Goal: Use online tool/utility: Utilize a website feature to perform a specific function

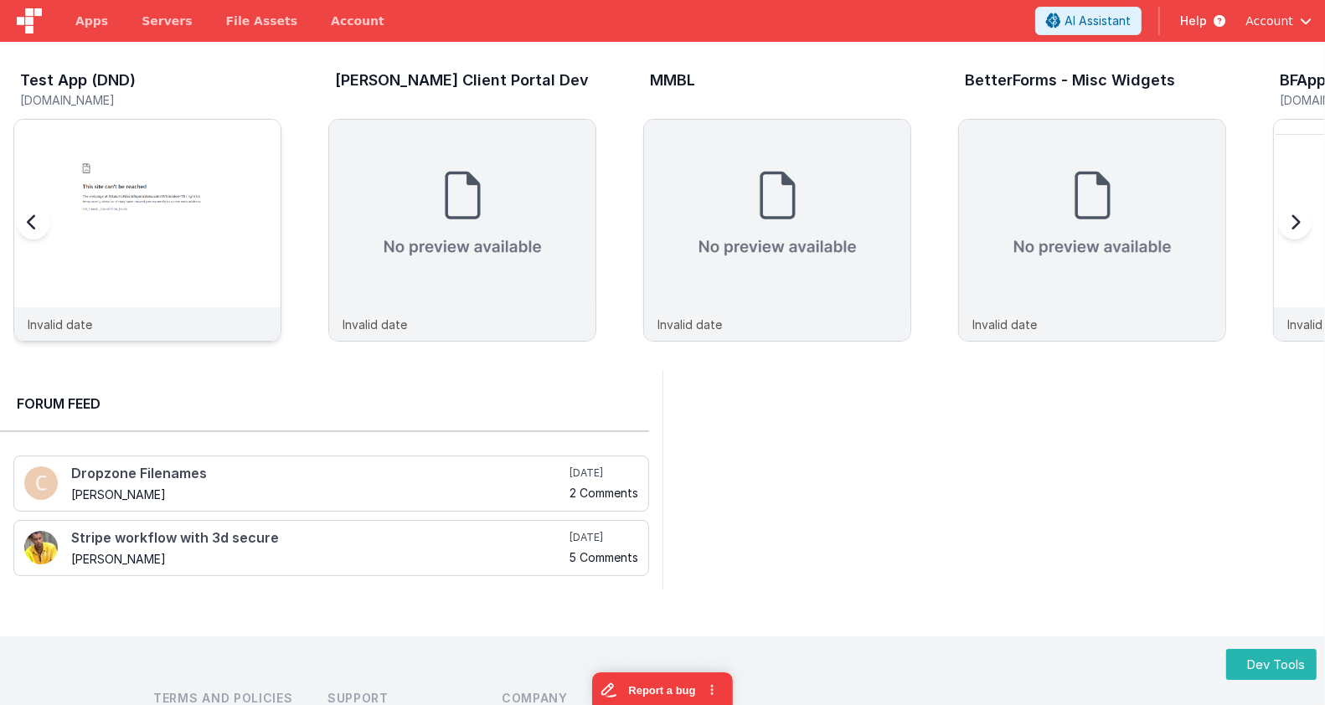
click at [249, 207] on img at bounding box center [147, 253] width 266 height 266
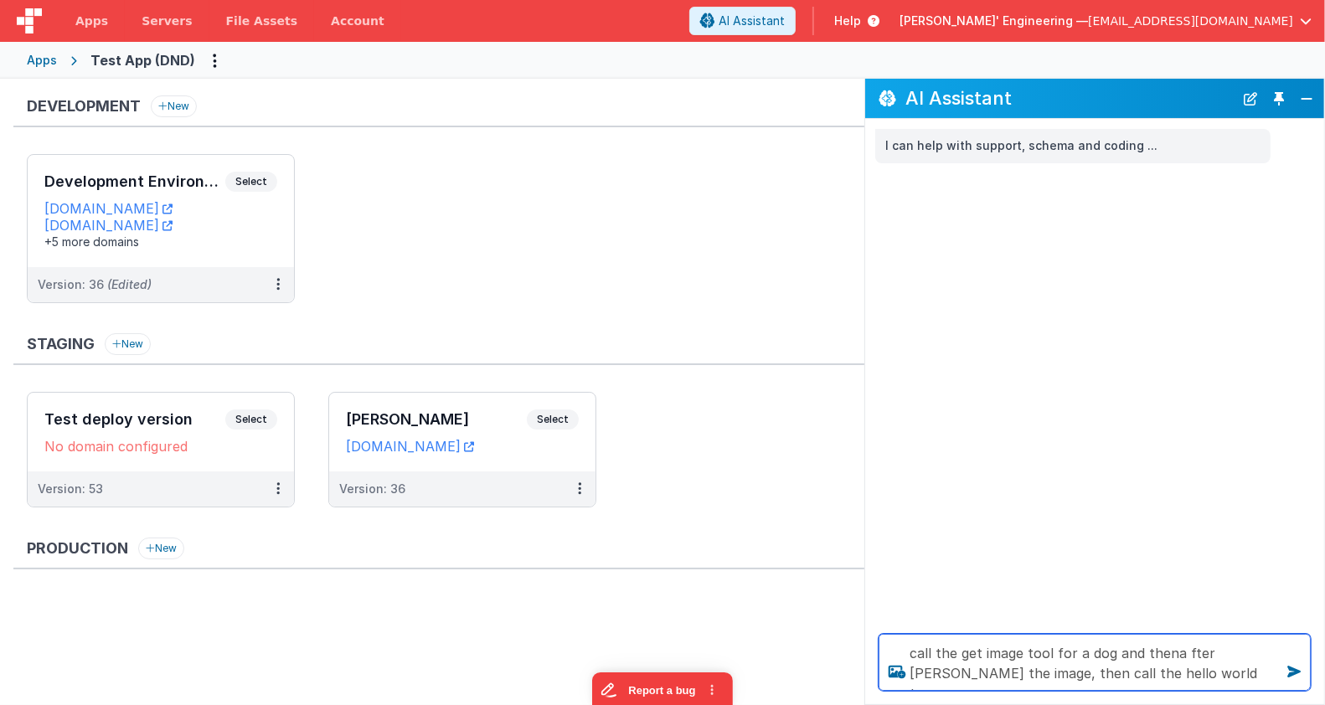
type textarea "call the get image tool for a dog and thena fter [PERSON_NAME] the image, then …"
click at [1015, 671] on textarea at bounding box center [1095, 662] width 432 height 57
paste textarea "call the get image tool for a dog and thena fter [PERSON_NAME] the image, then …"
type textarea "call the get image tool for a dog and thena fter [PERSON_NAME] the image, then …"
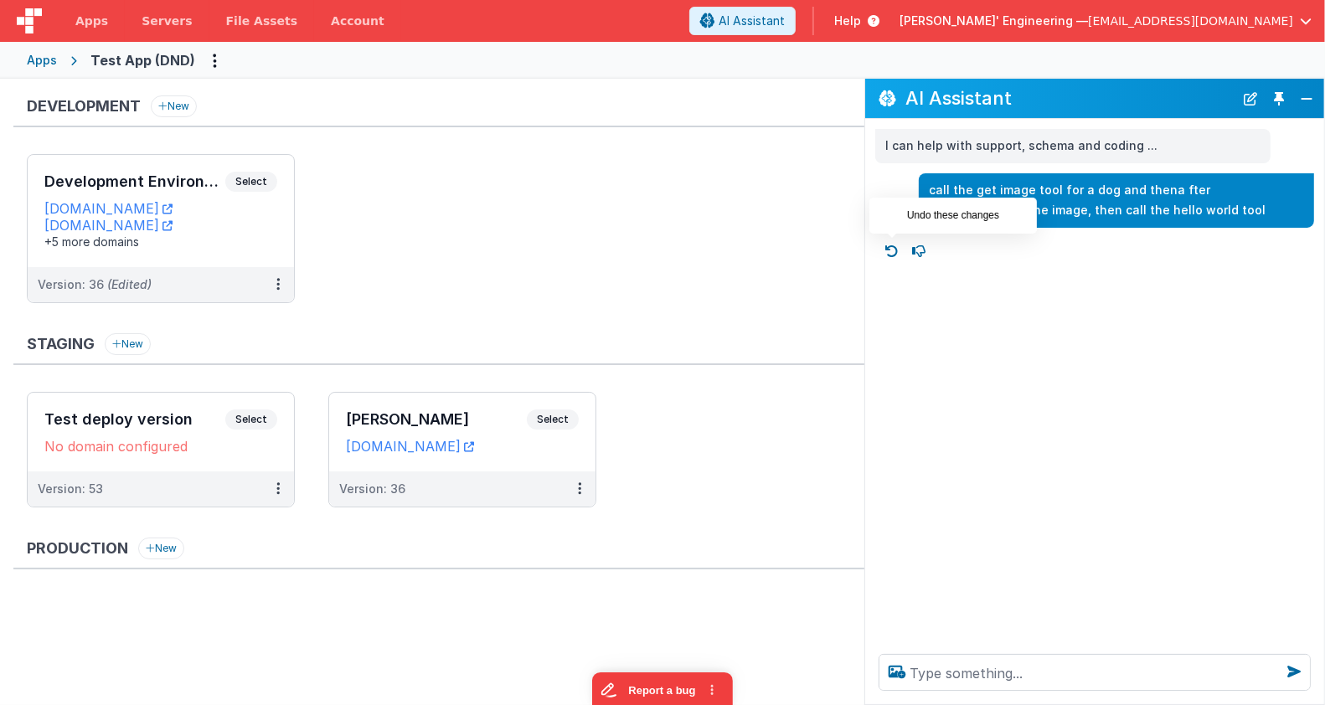
click at [888, 247] on icon at bounding box center [892, 251] width 27 height 27
type textarea "call the get image tool for a dog and thena fter [PERSON_NAME] the image, then …"
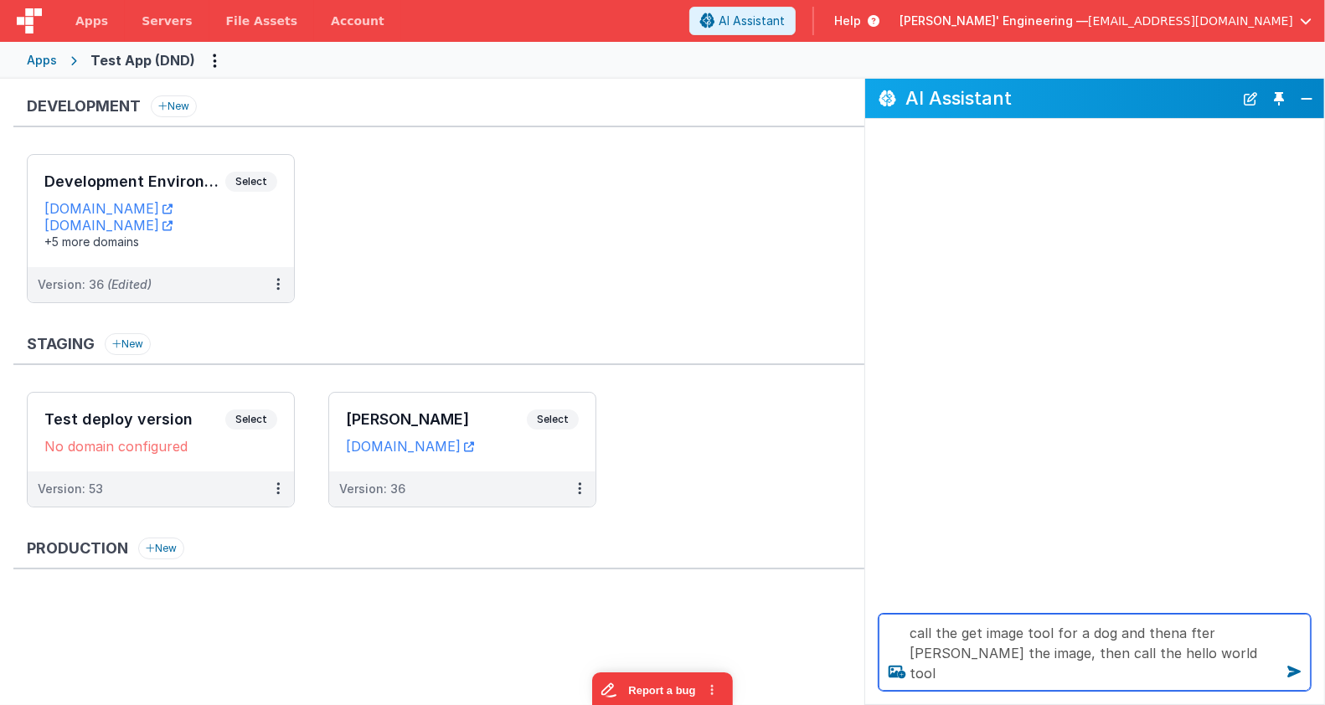
click at [1190, 654] on textarea "call the get image tool for a dog and thena fter [PERSON_NAME] the image, then …" at bounding box center [1095, 652] width 432 height 77
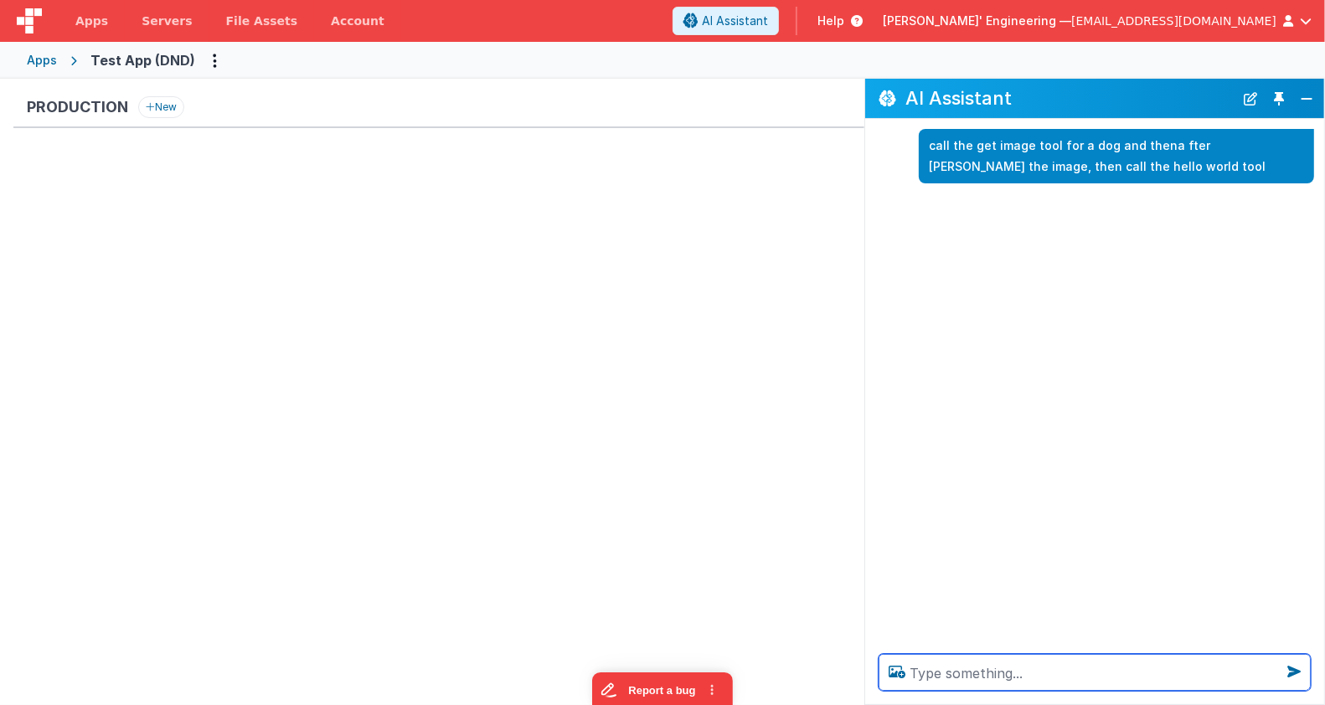
click at [958, 665] on textarea at bounding box center [1095, 672] width 432 height 37
type textarea "test"
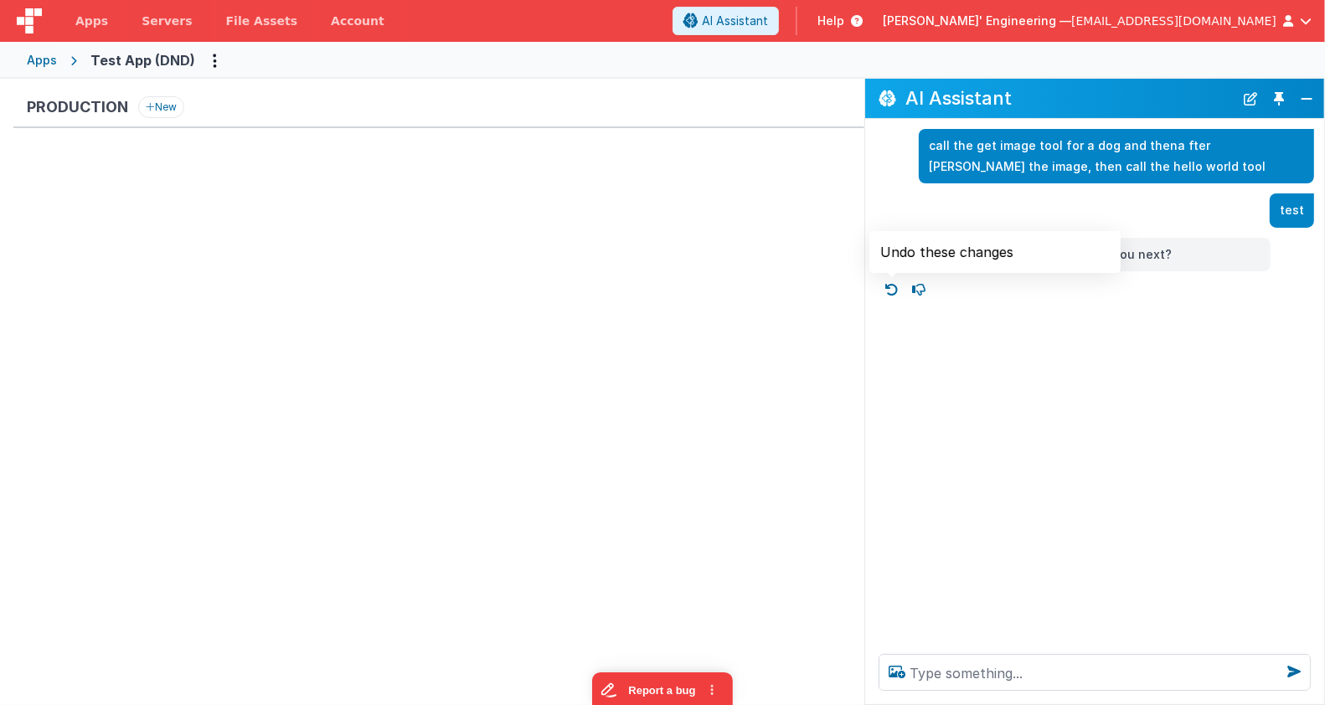
click at [895, 288] on icon at bounding box center [892, 289] width 27 height 27
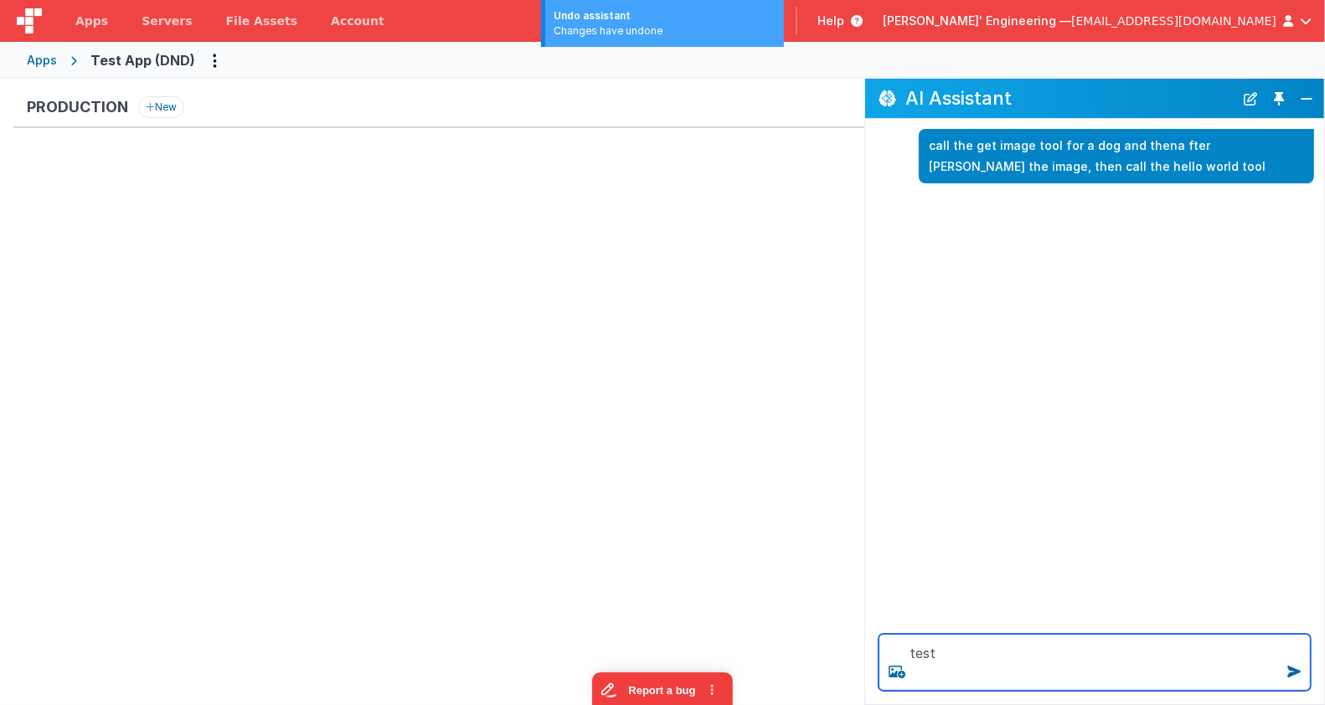
drag, startPoint x: 943, startPoint y: 660, endPoint x: 842, endPoint y: 629, distance: 105.2
click at [842, 629] on section "Development New Development Environment Select URLs [DOMAIN_NAME] [DOMAIN_NAME]…" at bounding box center [662, 392] width 1325 height 627
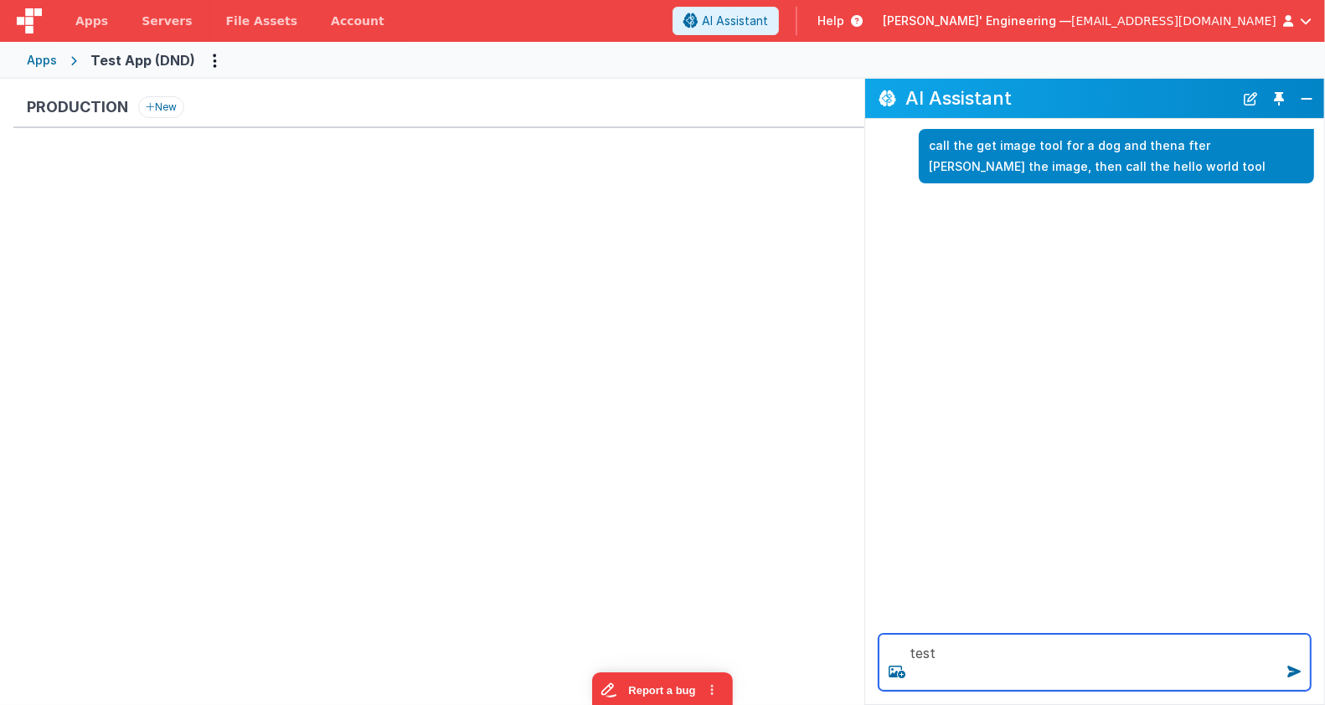
paste textarea "ESPONSES_DEBUG=2 npm run dev"
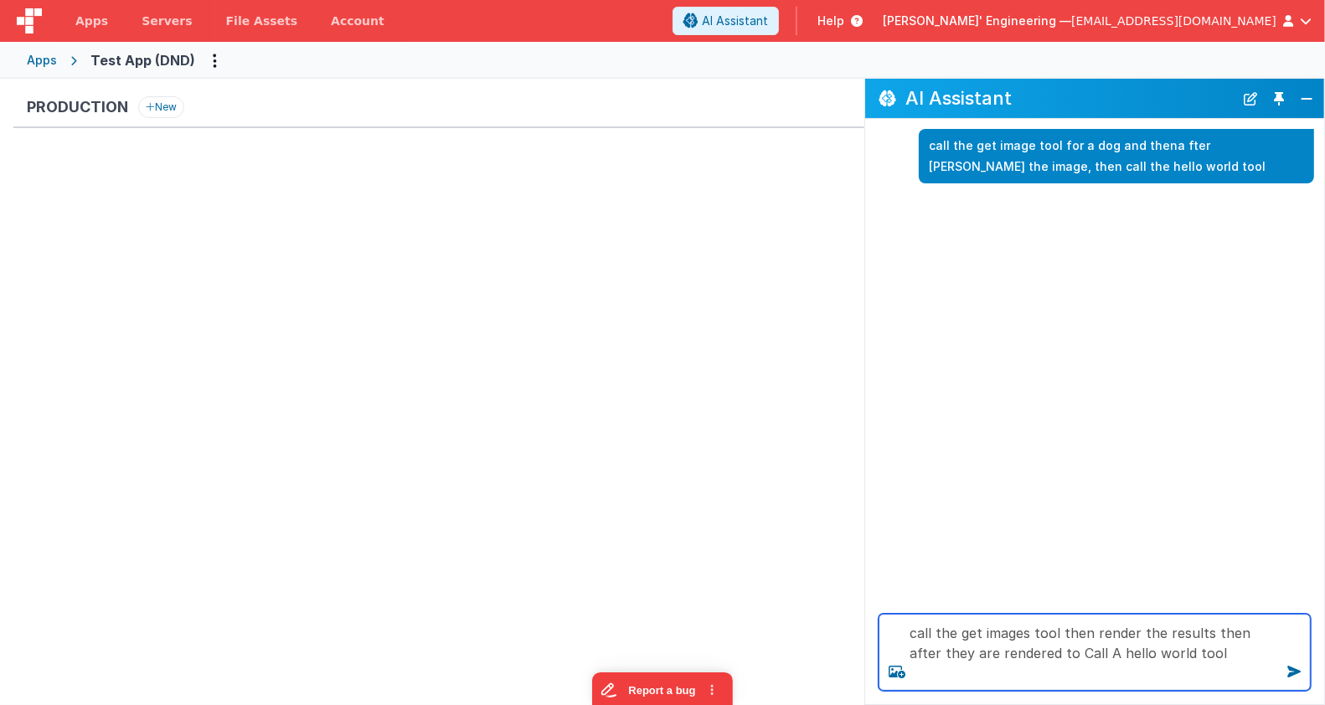
type textarea "call the get images tool then render the results then after they are rendered t…"
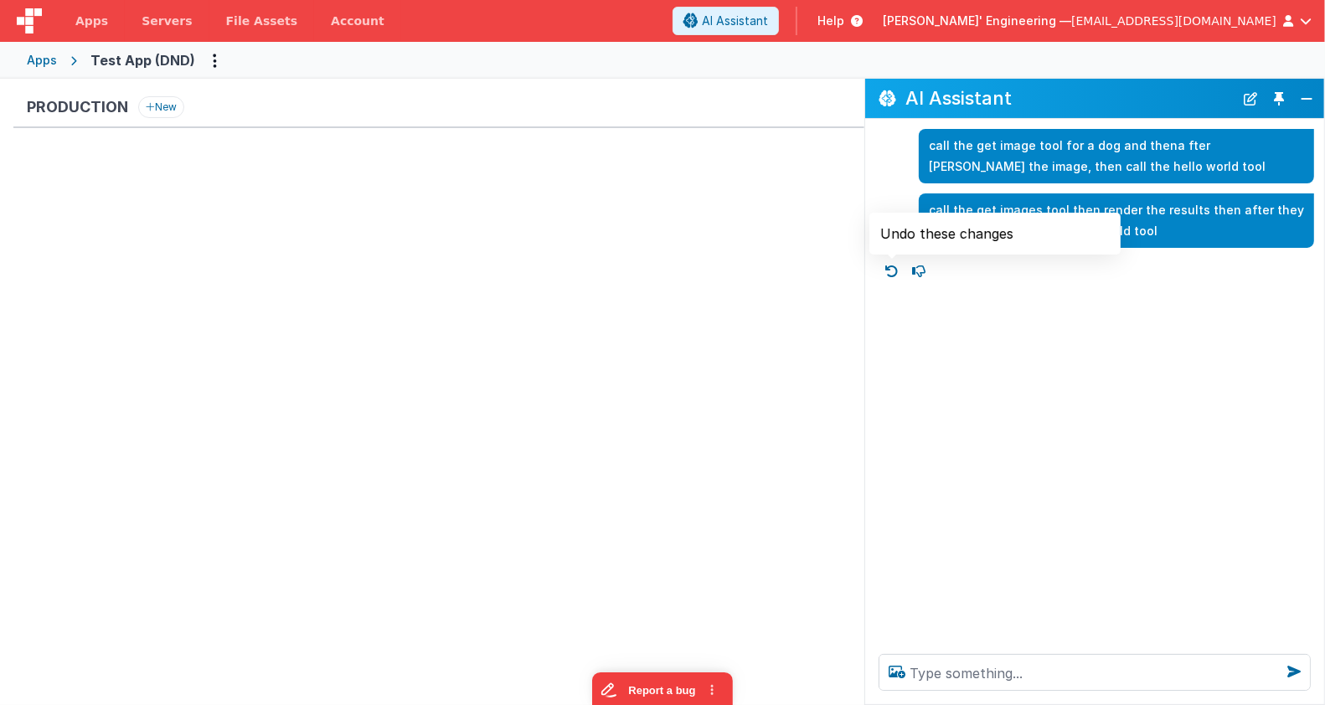
click at [892, 272] on icon at bounding box center [892, 271] width 27 height 27
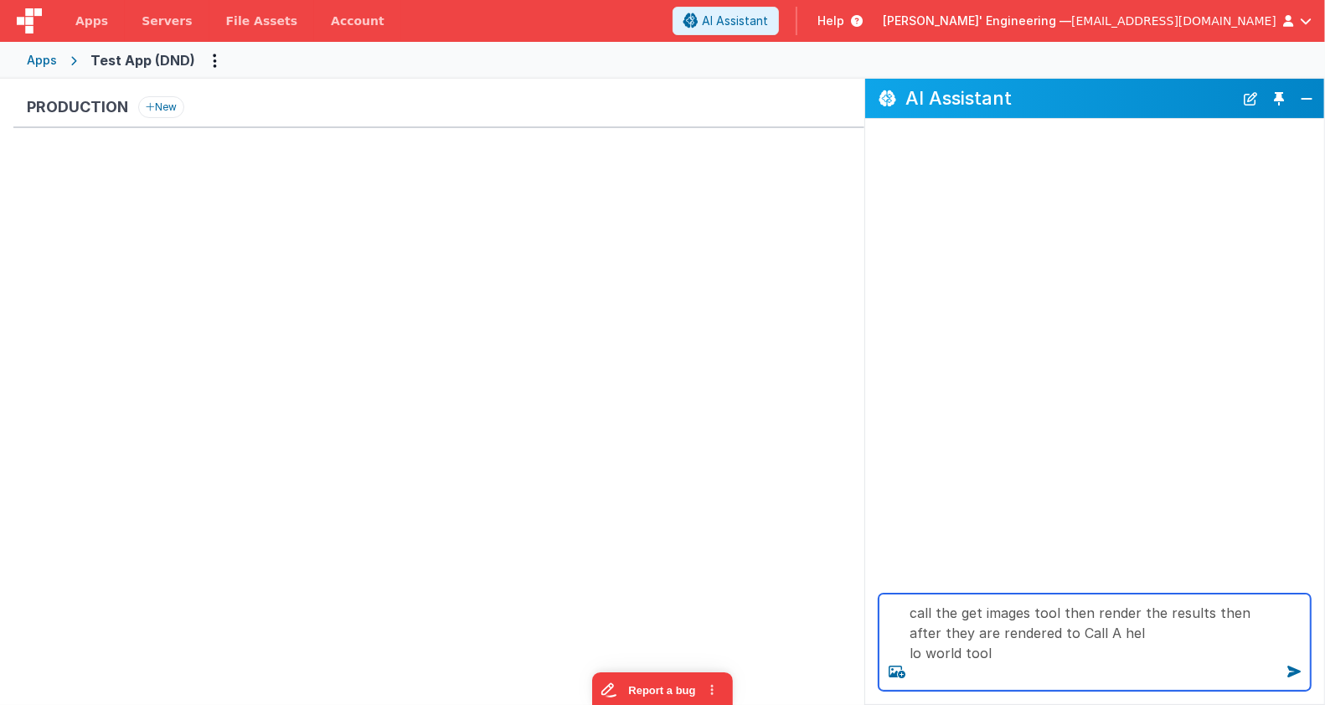
click at [1111, 639] on textarea "call the get images tool then render the results then after they are rendered t…" at bounding box center [1095, 642] width 432 height 97
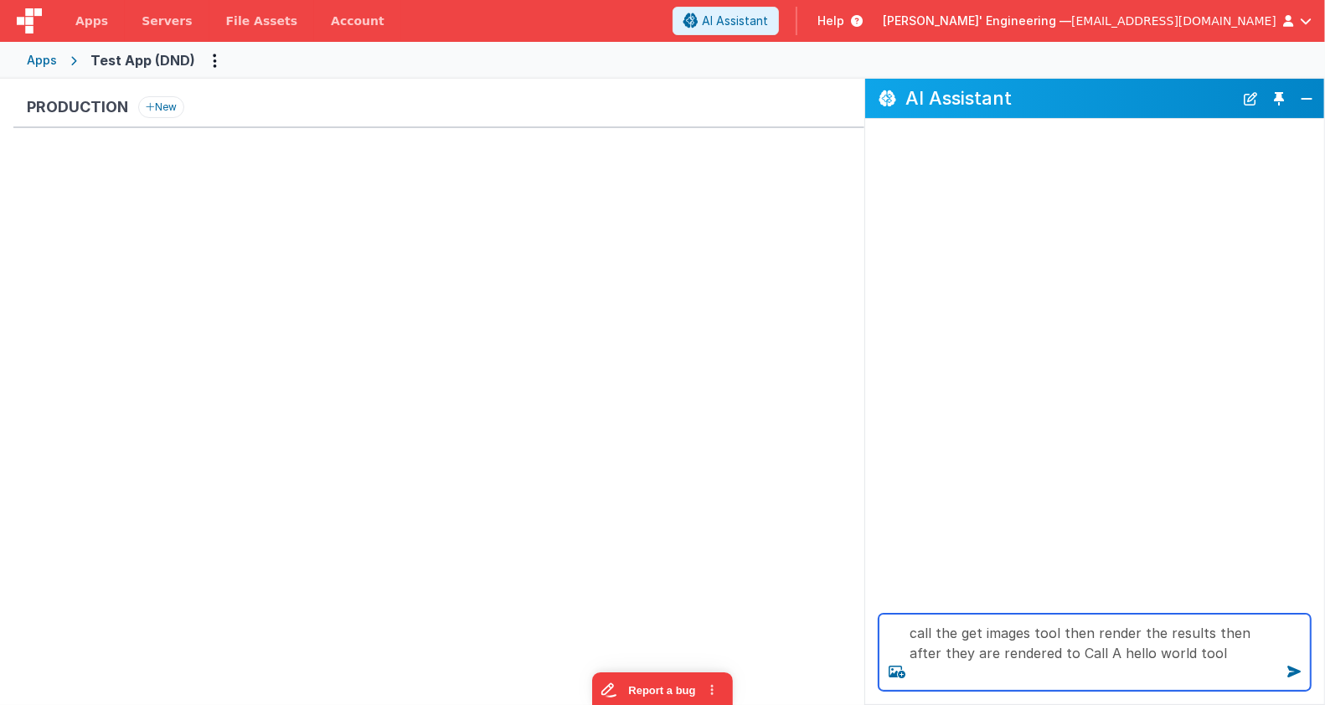
type textarea "call the get images tool then render the results then after they are rendered t…"
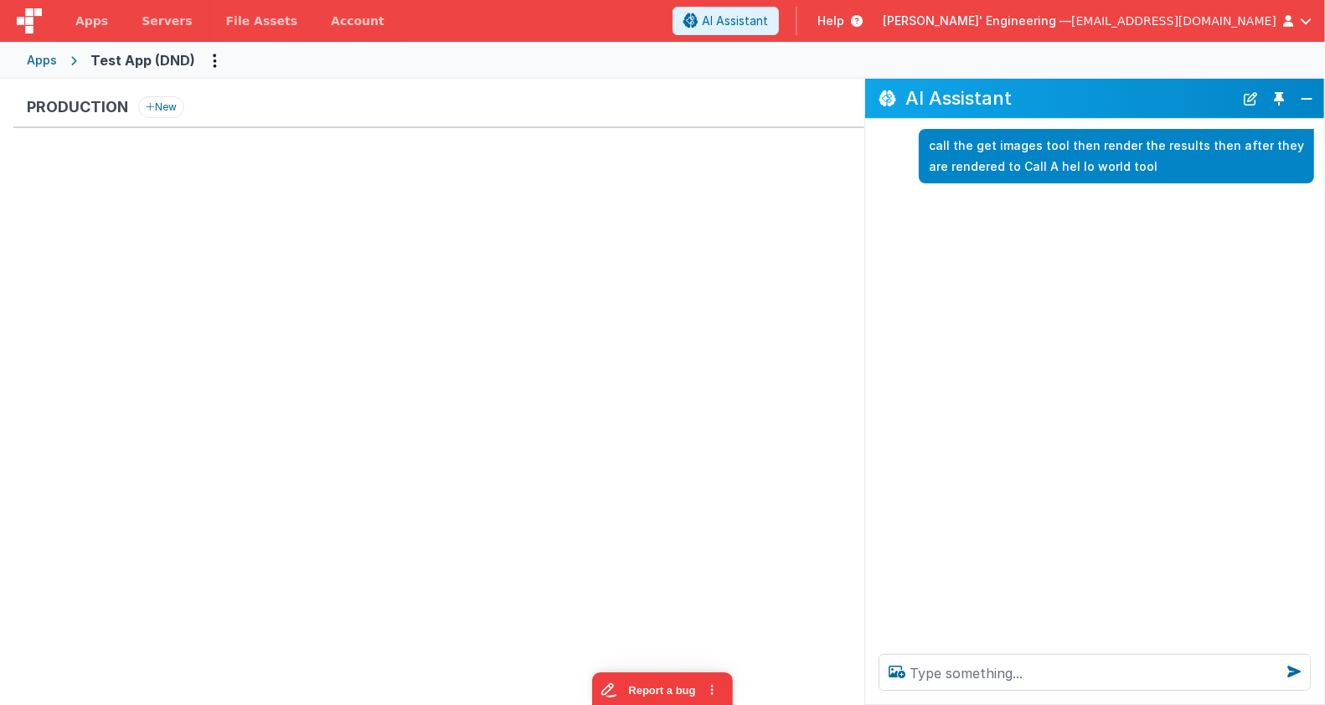
drag, startPoint x: 960, startPoint y: 147, endPoint x: 1142, endPoint y: 163, distance: 182.6
click at [1143, 163] on p "call the get images tool then render the results then after they are rendered t…" at bounding box center [1116, 156] width 375 height 41
copy p "call the get images tool then render the results then after they are rendered t…"
click at [944, 670] on textarea at bounding box center [1095, 672] width 432 height 37
click at [943, 670] on textarea at bounding box center [1095, 672] width 432 height 37
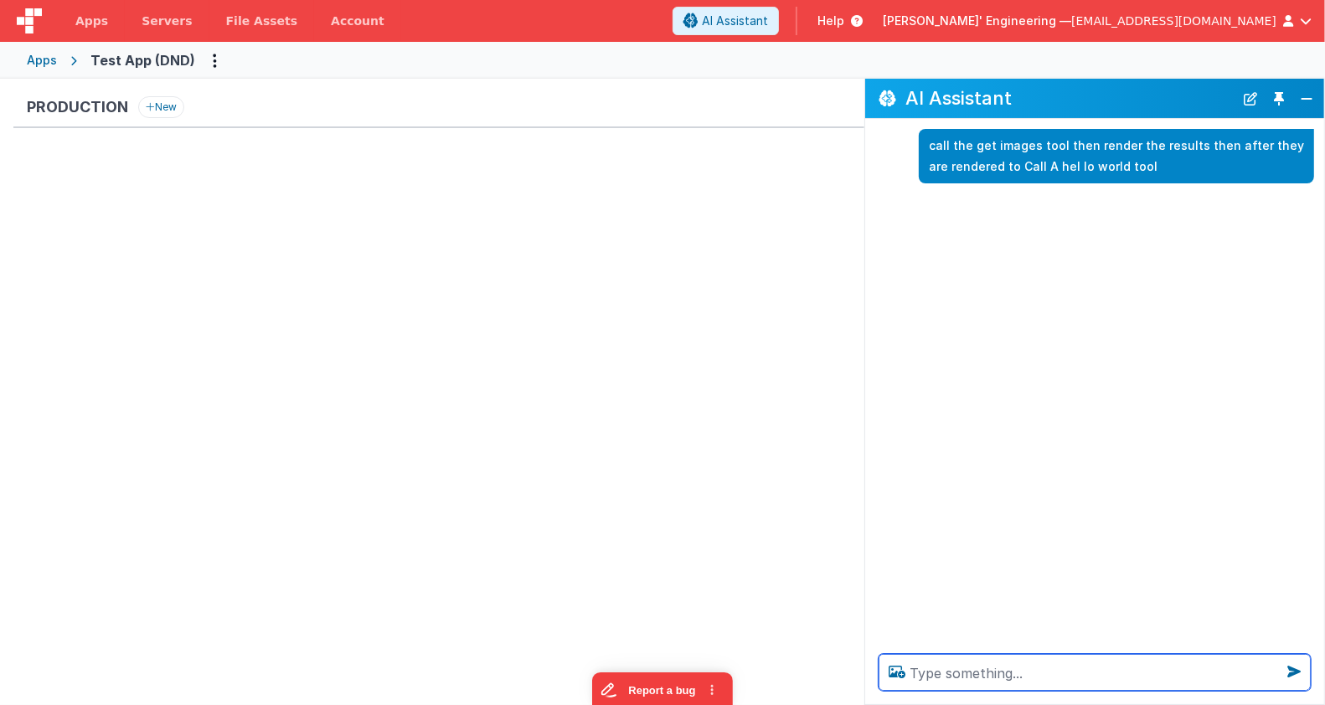
paste textarea "call the get images tool then render the results then after they are rendered t…"
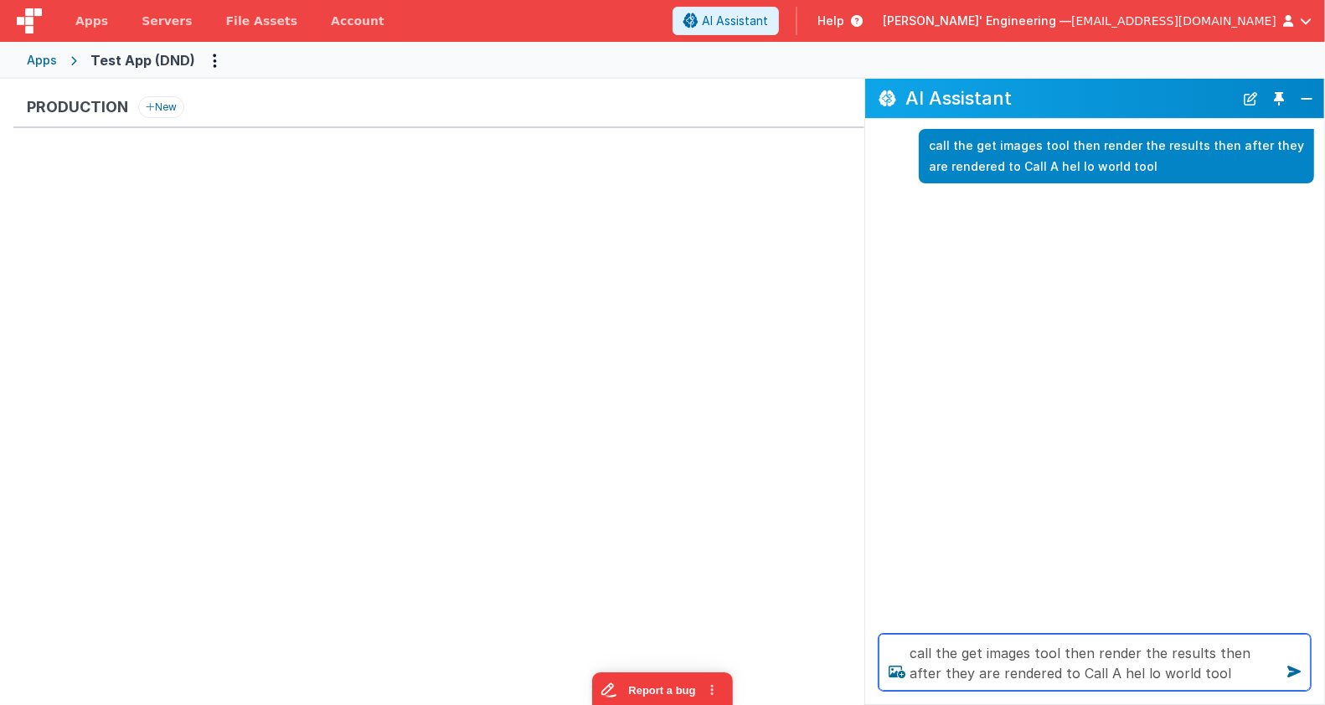
type textarea "call the get images tool then render the results then after they are rendered t…"
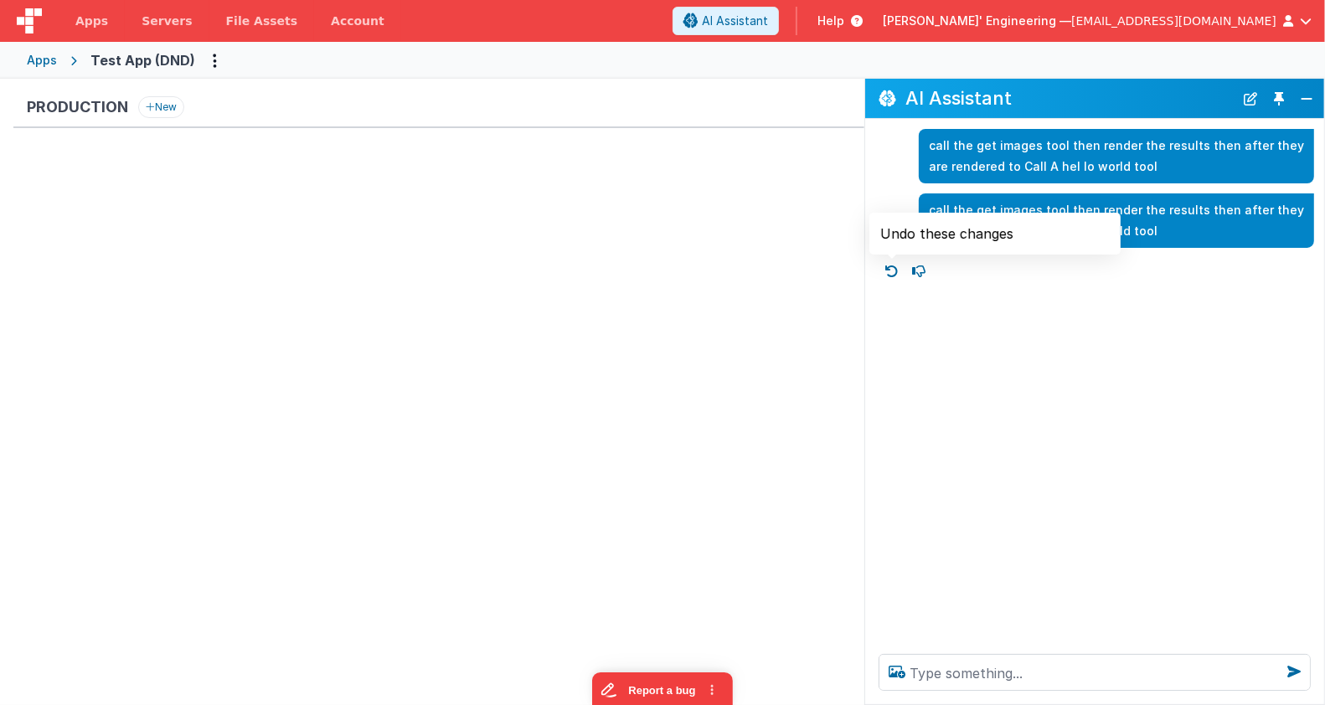
click at [891, 271] on icon at bounding box center [892, 271] width 27 height 27
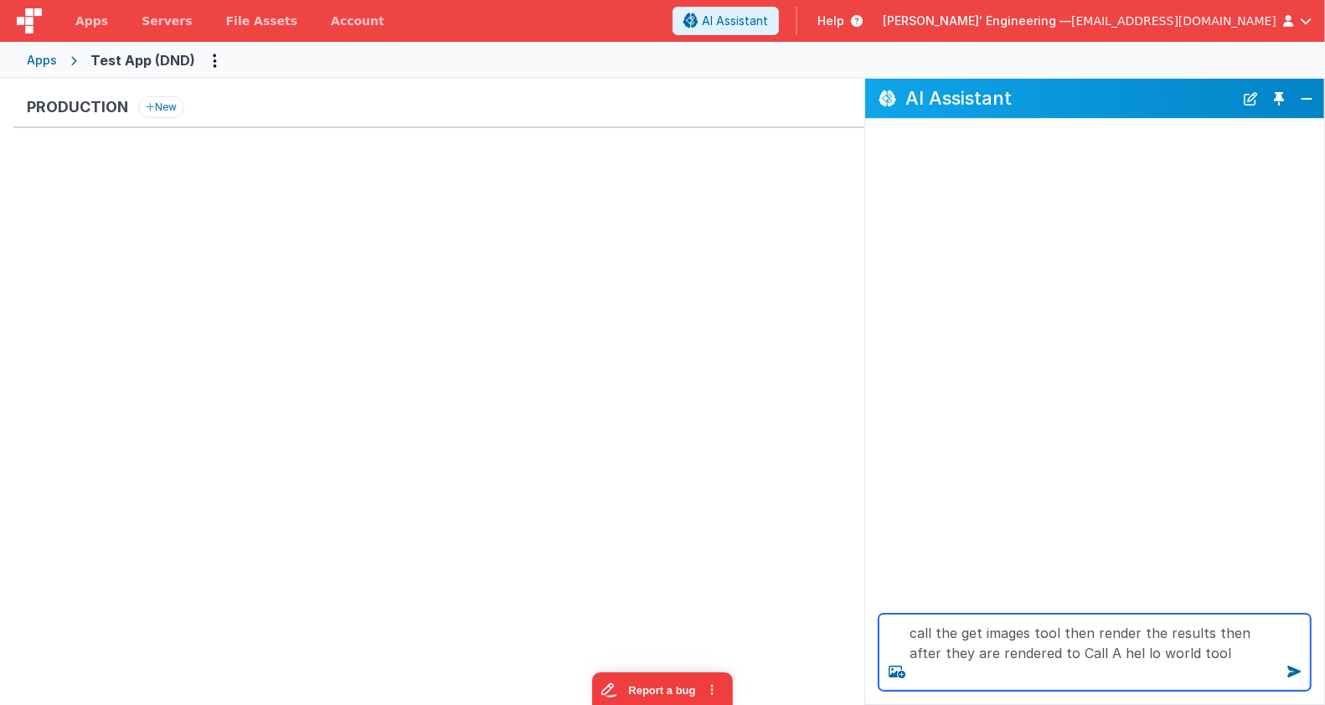
click at [1036, 636] on textarea "call the get images tool then render the results then after they are rendered t…" at bounding box center [1095, 652] width 432 height 77
click at [1034, 636] on textarea "call the get images for a dogtool then render the results then after they are r…" at bounding box center [1095, 652] width 432 height 77
paste textarea "for a dog"
drag, startPoint x: 1170, startPoint y: 656, endPoint x: 1206, endPoint y: 657, distance: 36.0
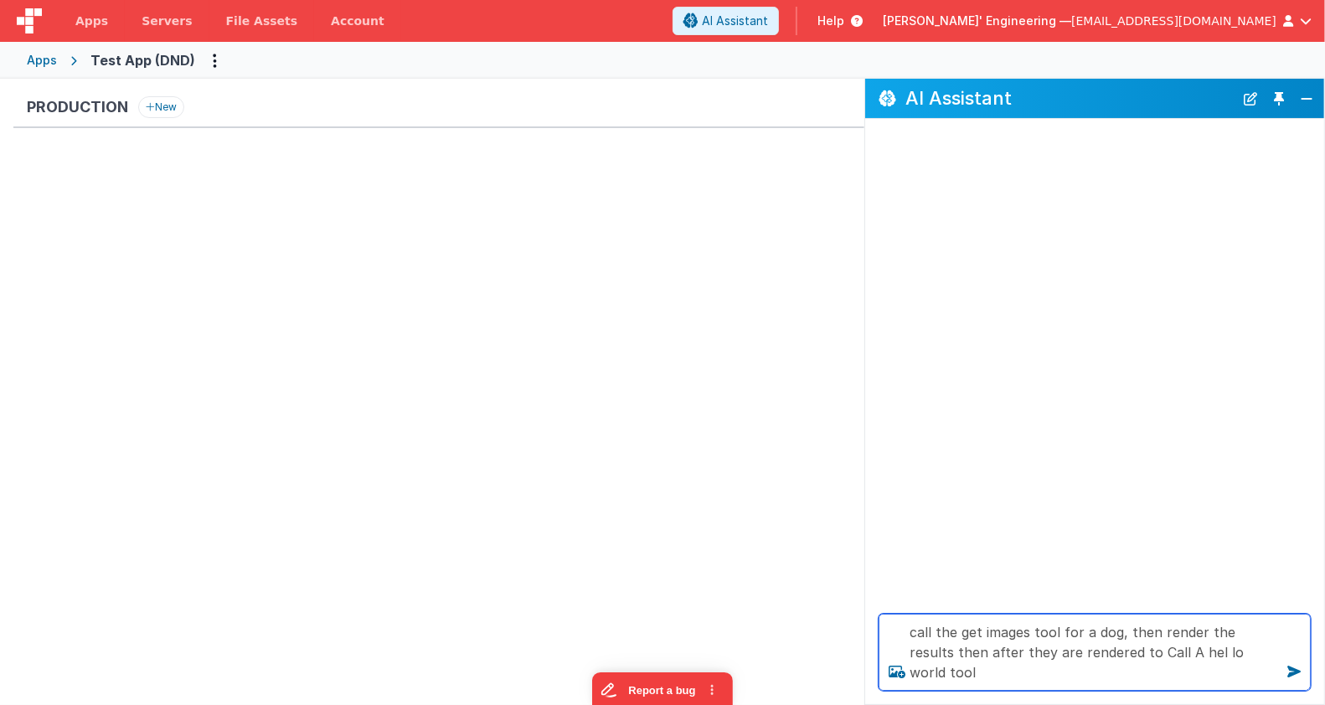
click at [1169, 656] on textarea "call the get images tool for a dog, then render the results then after they are…" at bounding box center [1095, 652] width 432 height 77
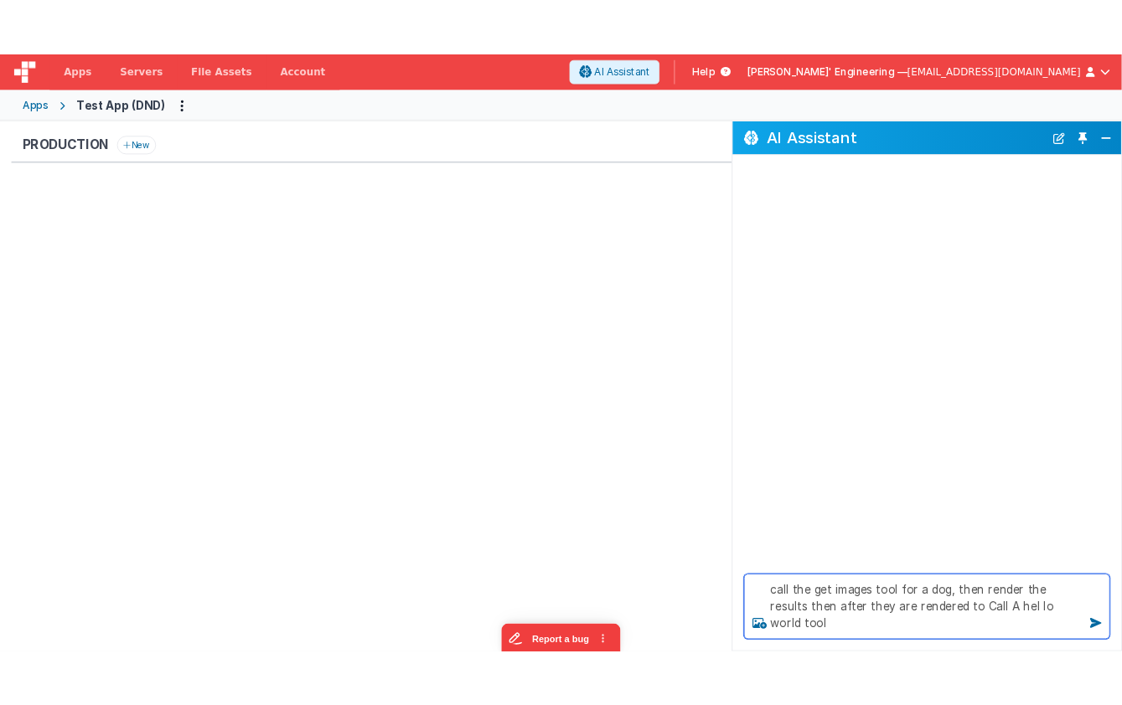
scroll to position [0, 0]
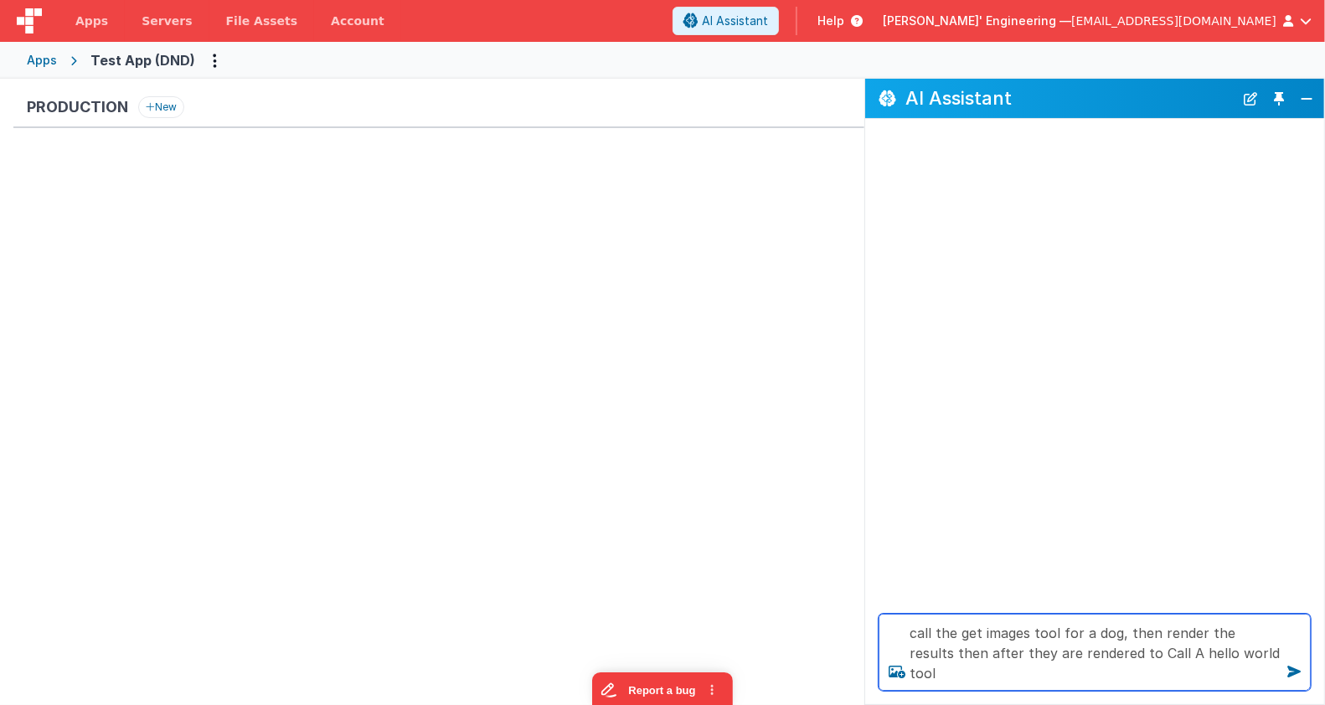
type textarea "call the get images tool for a dog, then render the results then after they are…"
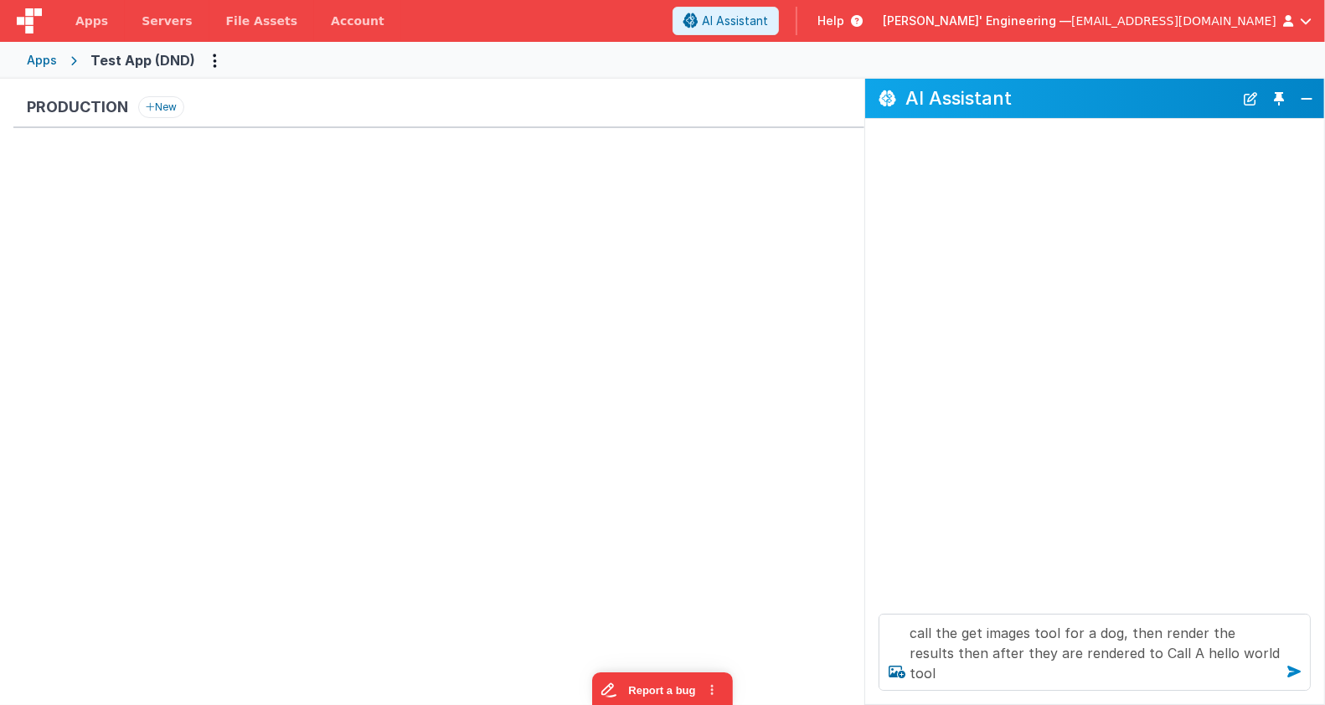
click at [1301, 673] on icon at bounding box center [1294, 672] width 27 height 27
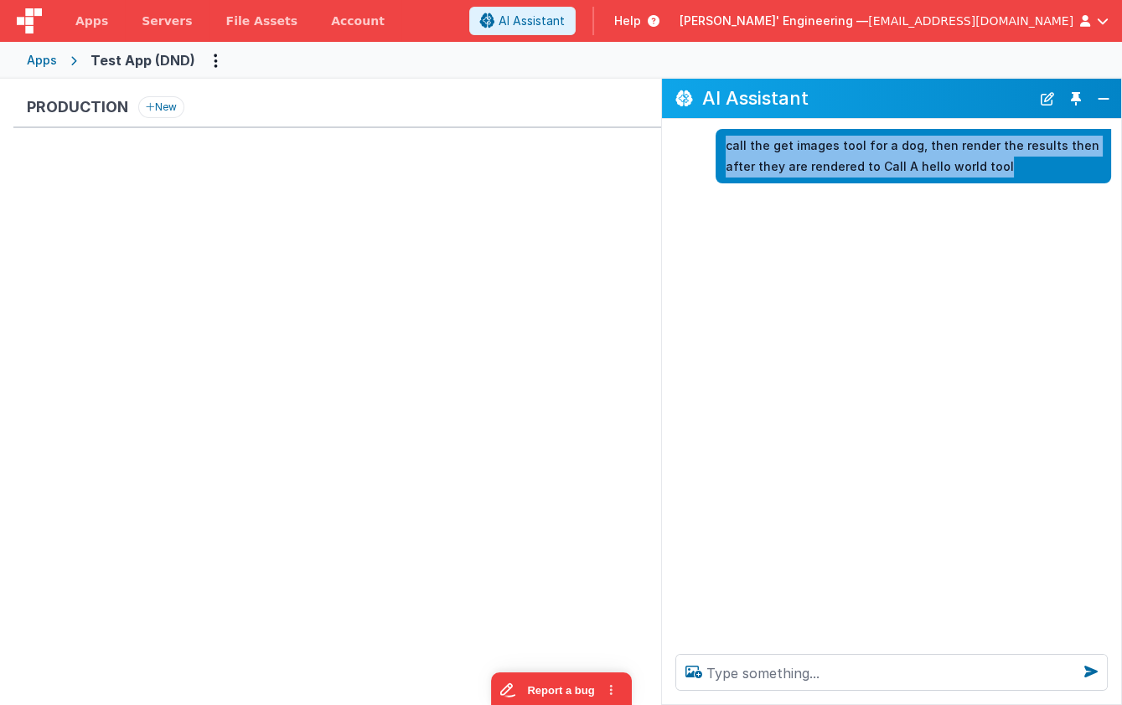
drag, startPoint x: 974, startPoint y: 173, endPoint x: 724, endPoint y: 142, distance: 252.4
click at [724, 142] on div "call the get images tool for a dog, then render the results then after they are…" at bounding box center [912, 156] width 395 height 54
copy p "call the get images tool for a dog, then render the results then after they are…"
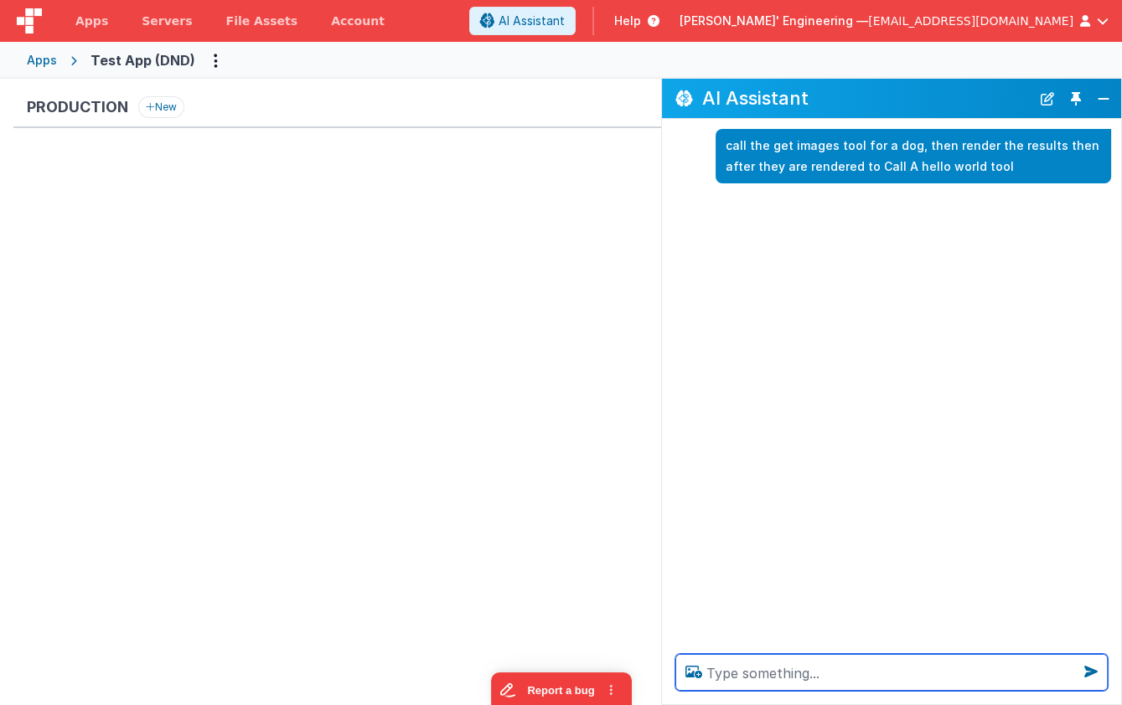
click at [777, 667] on textarea at bounding box center [891, 672] width 432 height 37
paste textarea "call the get images tool for a dog, then render the results then after they are…"
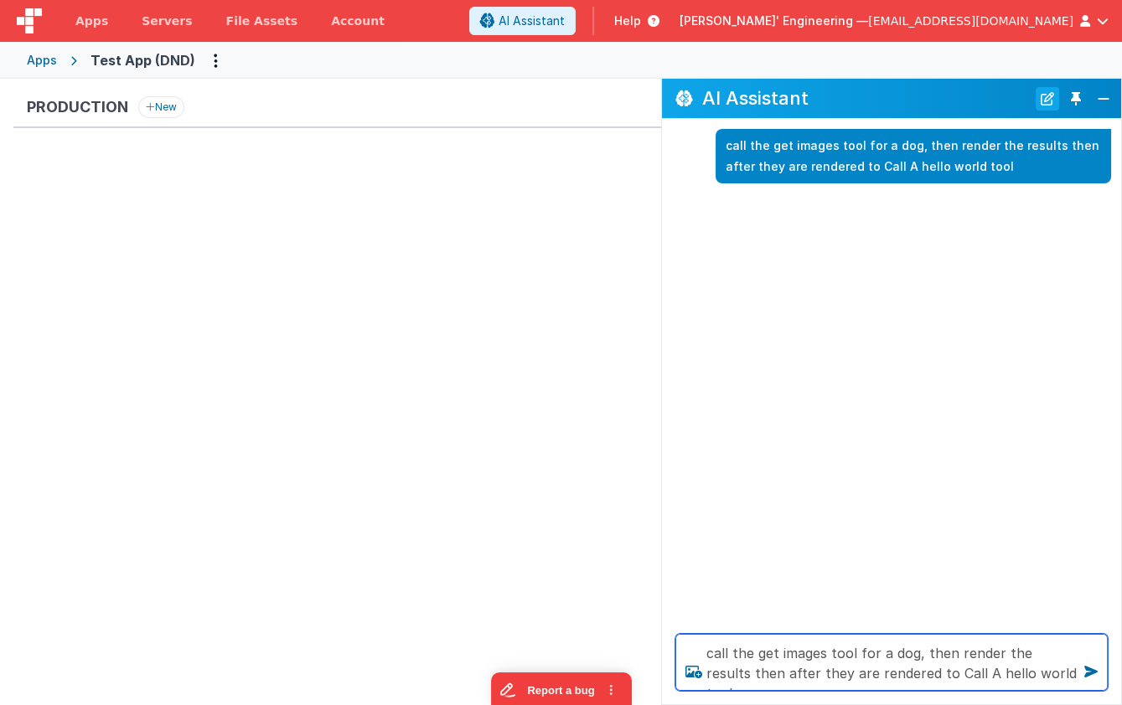
type textarea "call the get images tool for a dog, then render the results then after they are…"
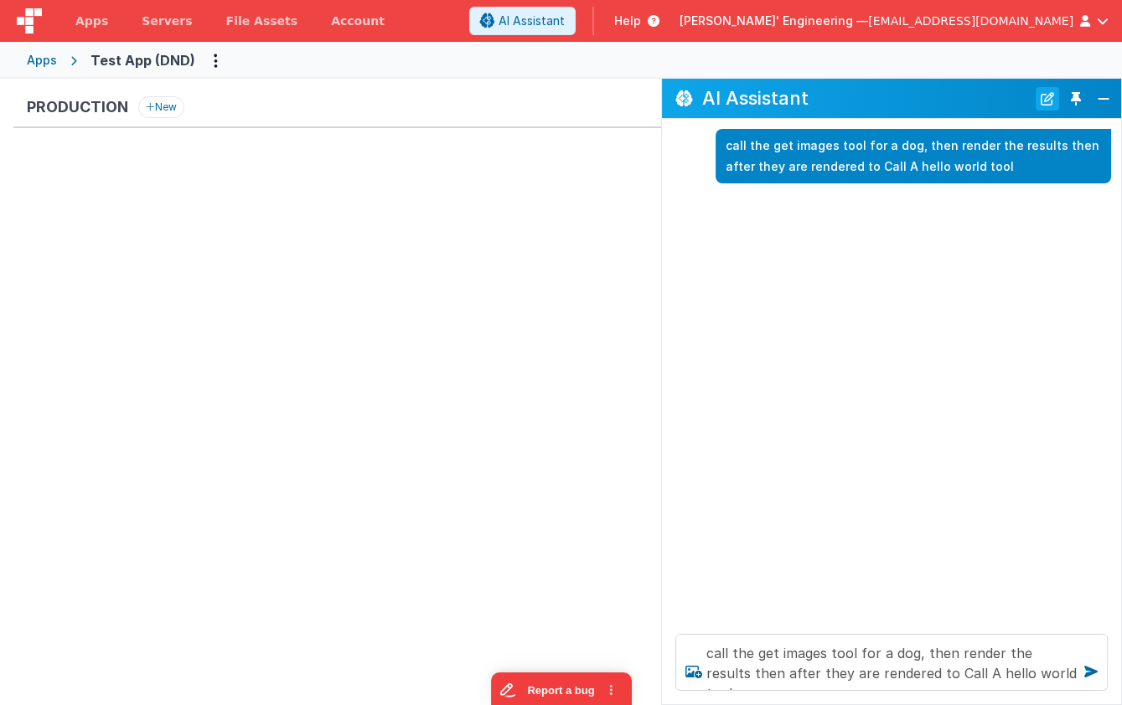
click at [1050, 94] on button "New Chat" at bounding box center [1047, 98] width 23 height 23
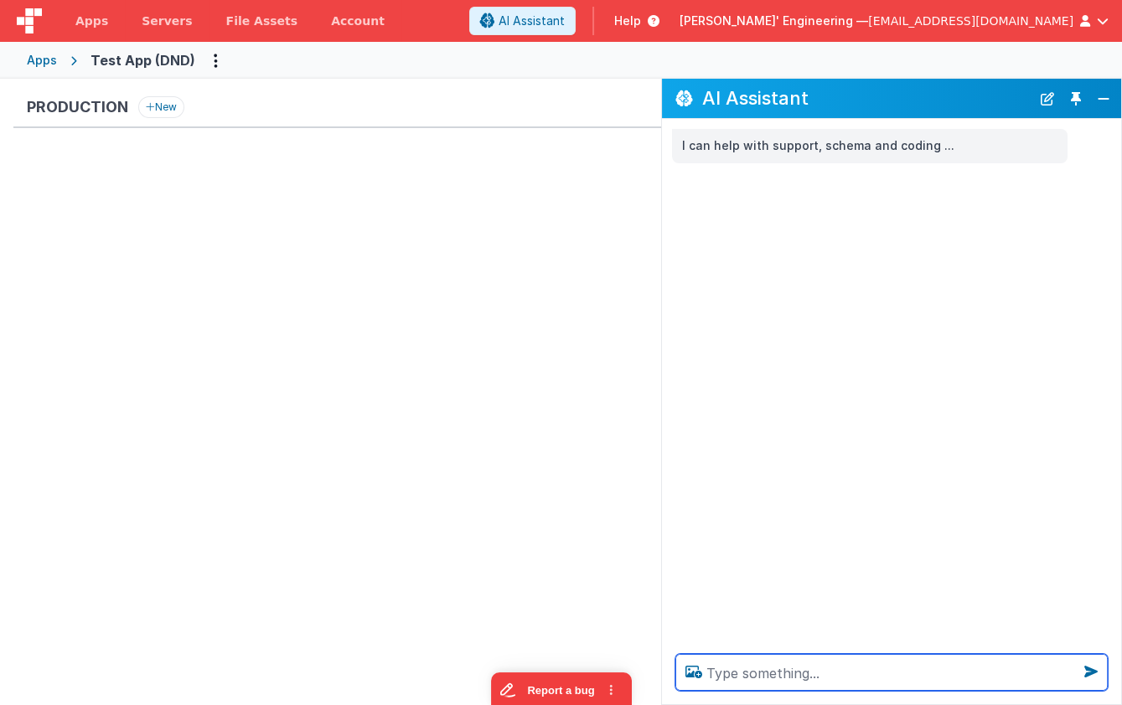
paste textarea "call the get images tool for a dog, then render the results then after they are…"
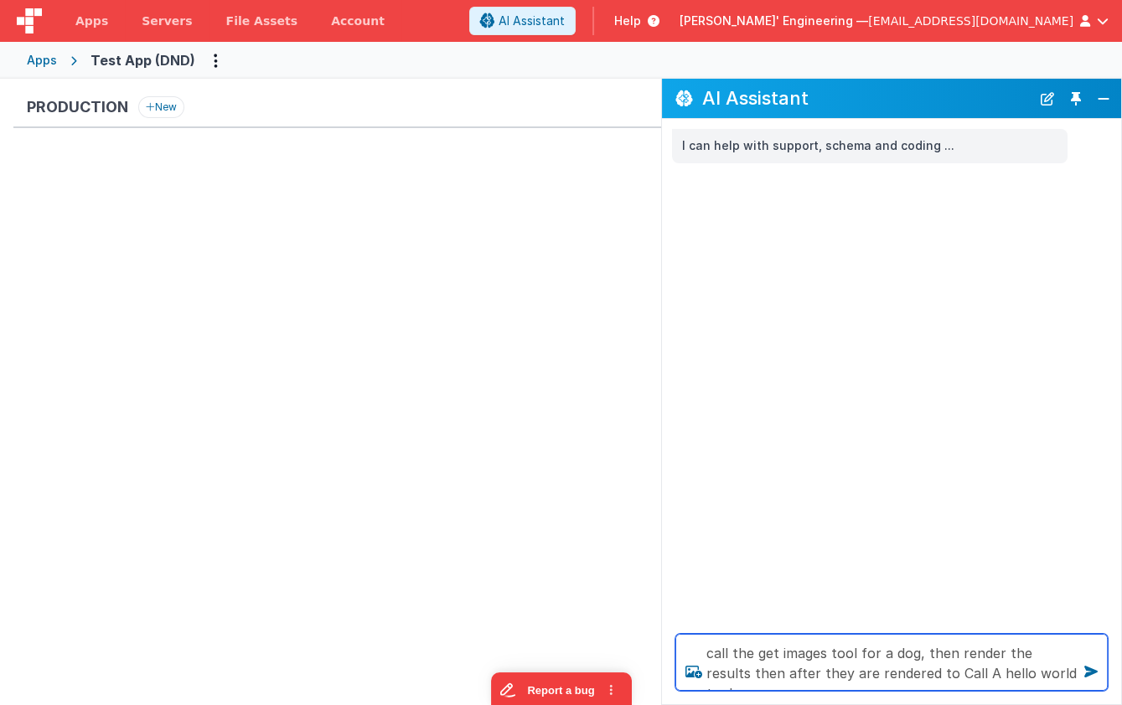
scroll to position [1, 0]
type textarea "call the get images tool for a dog, then render the results then after they are…"
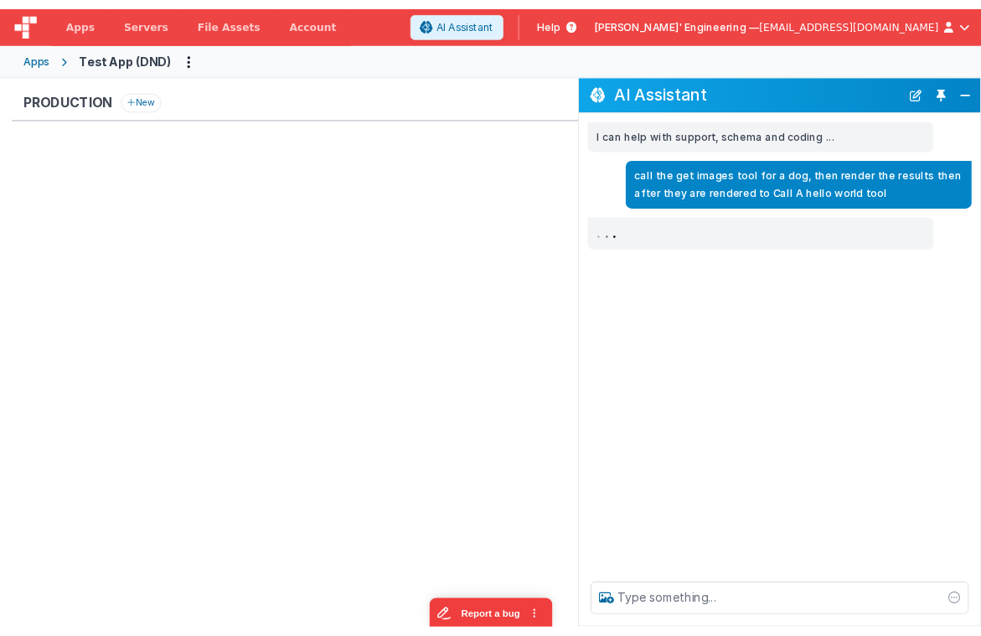
scroll to position [0, 0]
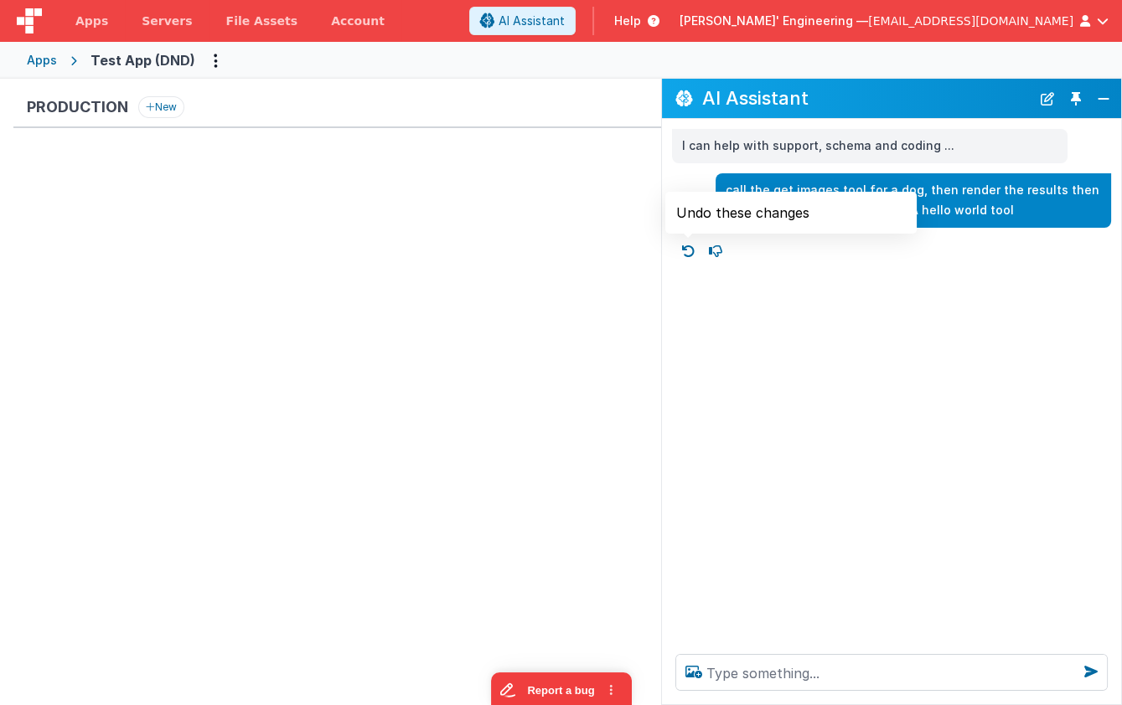
click at [684, 250] on icon at bounding box center [688, 251] width 27 height 27
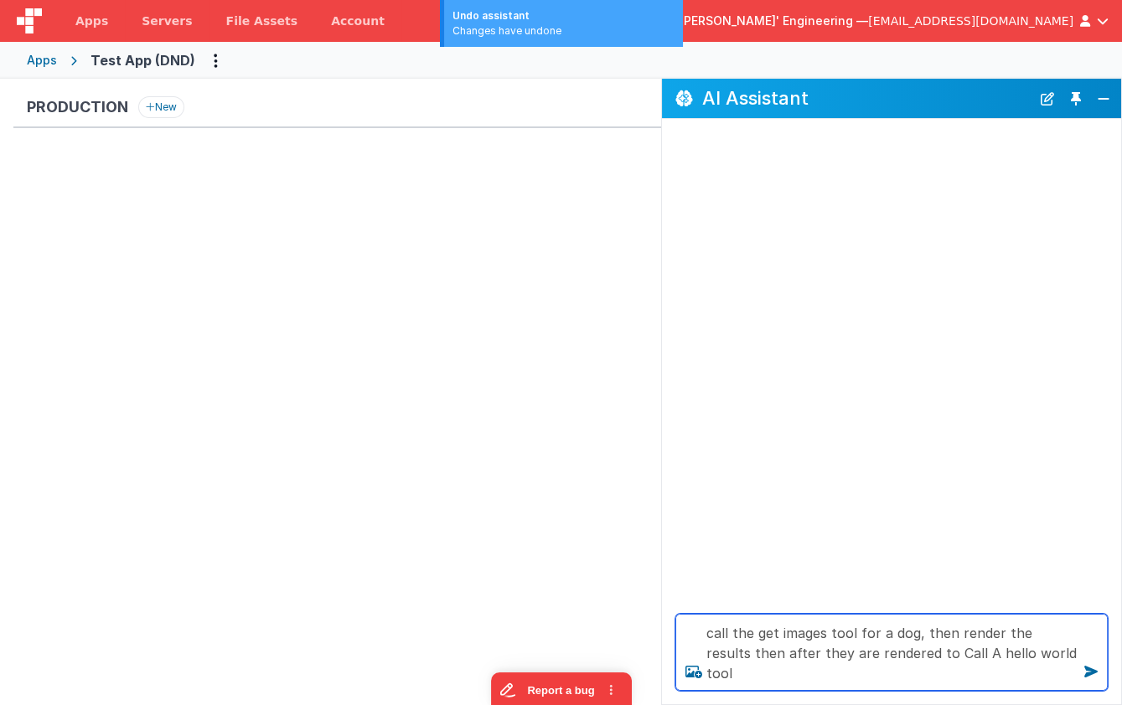
drag, startPoint x: 912, startPoint y: 633, endPoint x: 956, endPoint y: 637, distance: 44.5
click at [911, 633] on textarea "call the get images tool for a dog, then render the results then after they are…" at bounding box center [891, 652] width 432 height 77
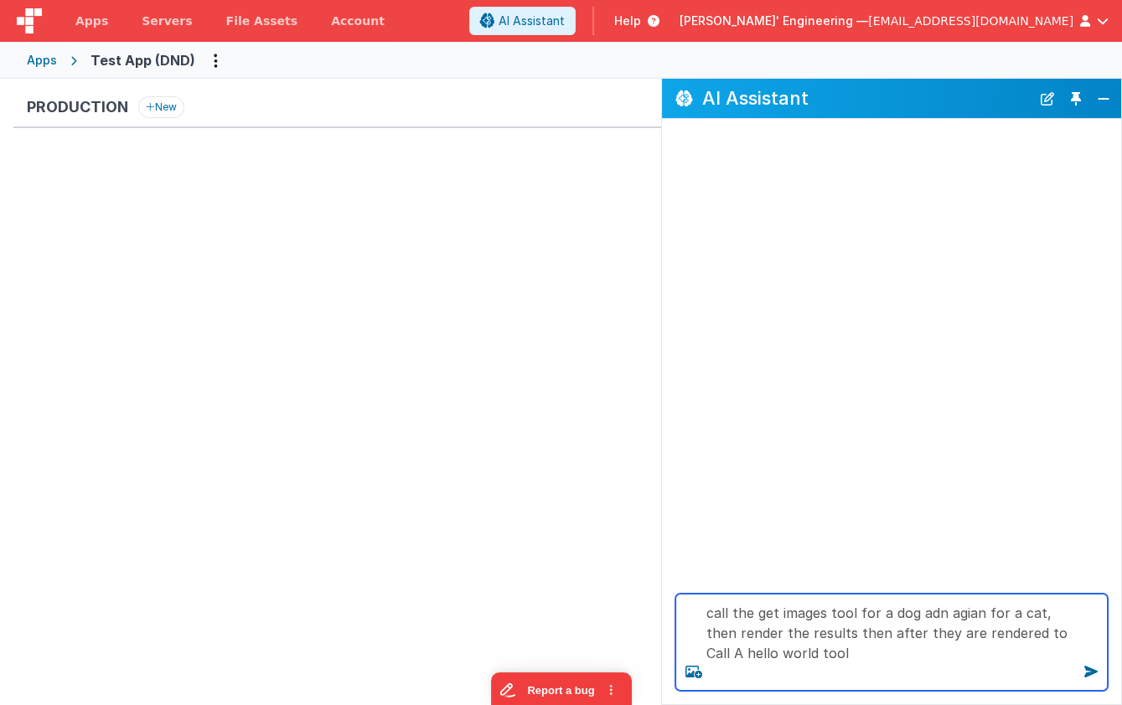
type textarea "call the get images tool for a dog adn agian for a cat , then render the result…"
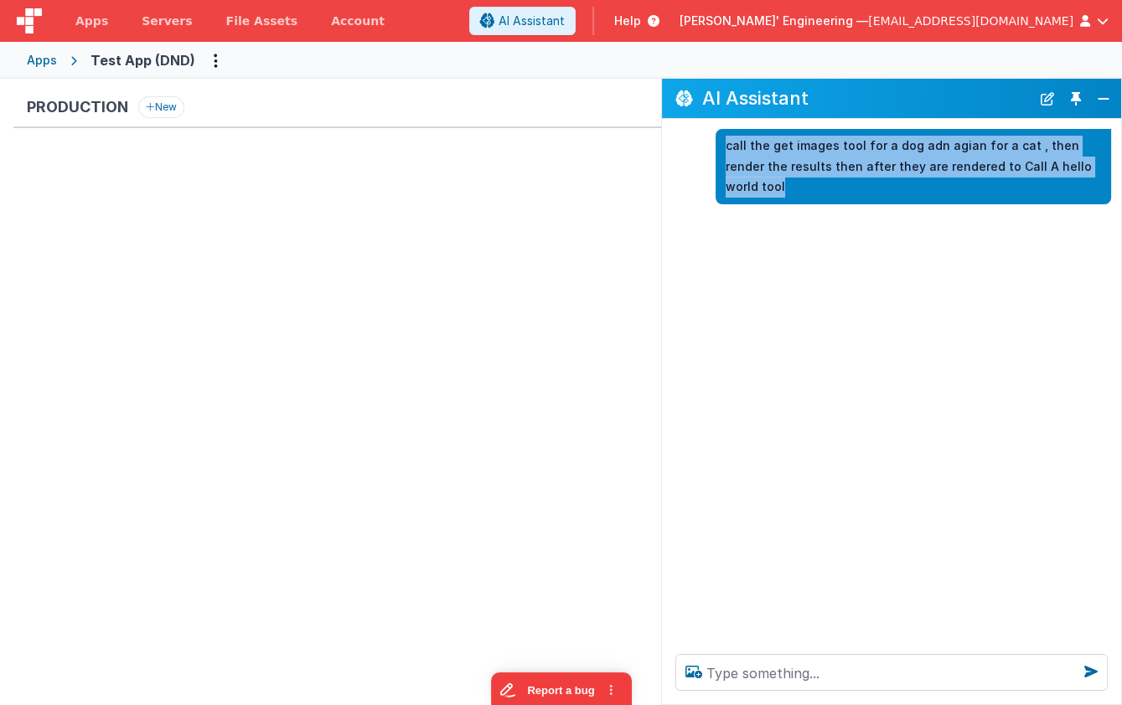
drag, startPoint x: 1086, startPoint y: 168, endPoint x: 711, endPoint y: 151, distance: 374.9
click at [711, 151] on div "call the get images tool for a dog adn agian for a cat , then render the result…" at bounding box center [886, 166] width 449 height 75
copy p "call the get images tool for a dog adn agian for a cat , then render the result…"
click at [1053, 99] on button "New Chat" at bounding box center [1047, 98] width 23 height 23
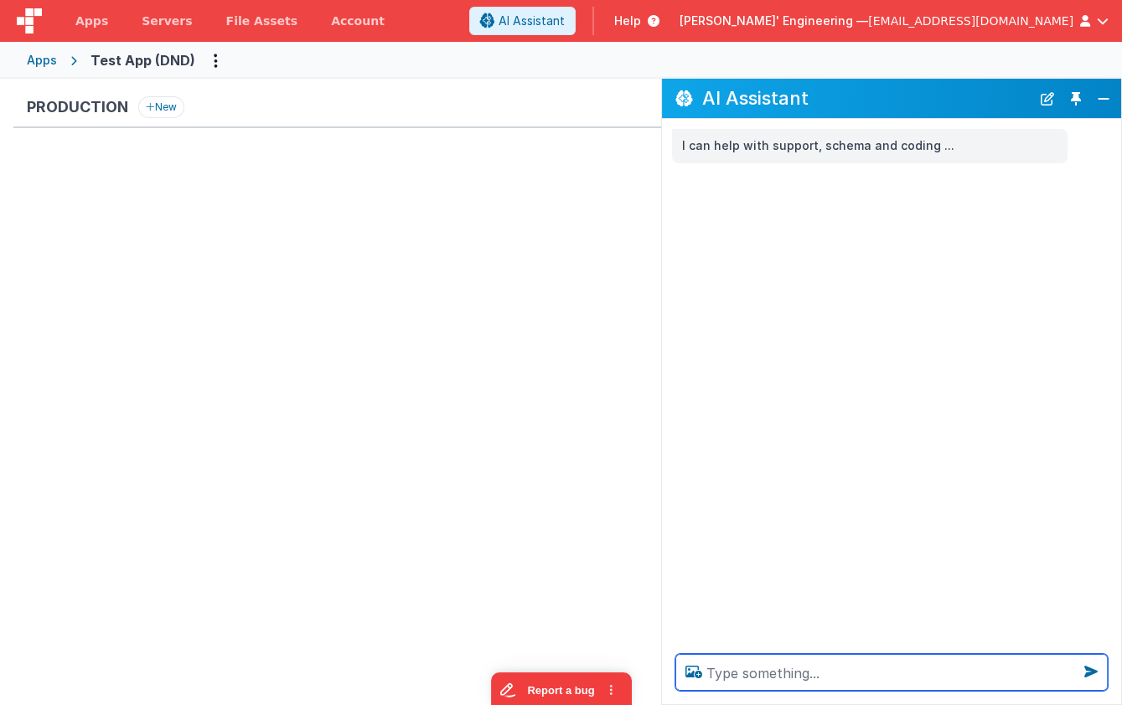
click at [886, 670] on textarea at bounding box center [891, 672] width 432 height 37
paste textarea "call the get images tool for a dog adn agian for a cat , then render the result…"
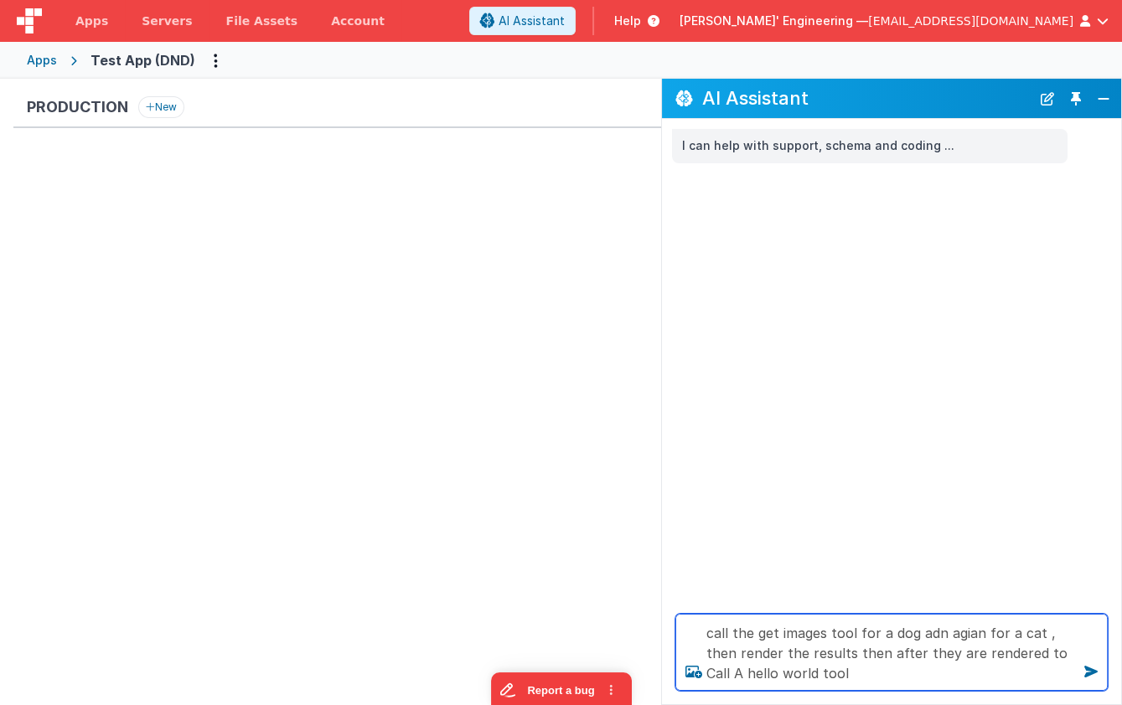
type textarea "call the get images tool for a dog adn agian for a cat , then render the result…"
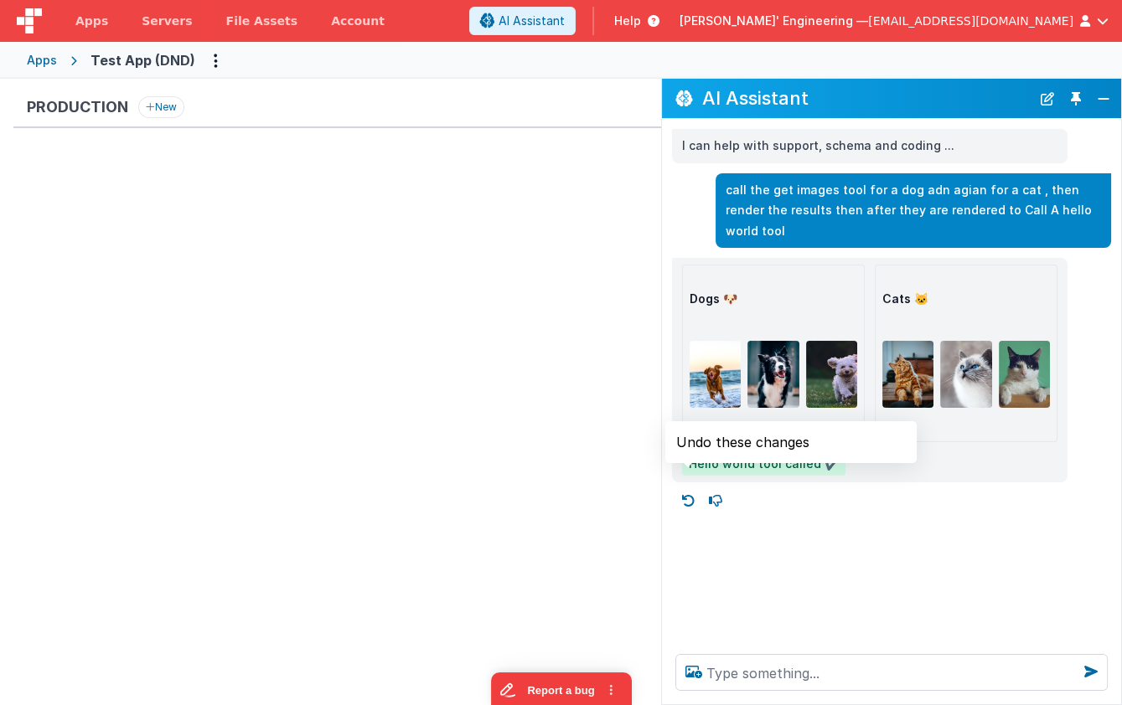
click at [691, 488] on icon at bounding box center [688, 501] width 27 height 27
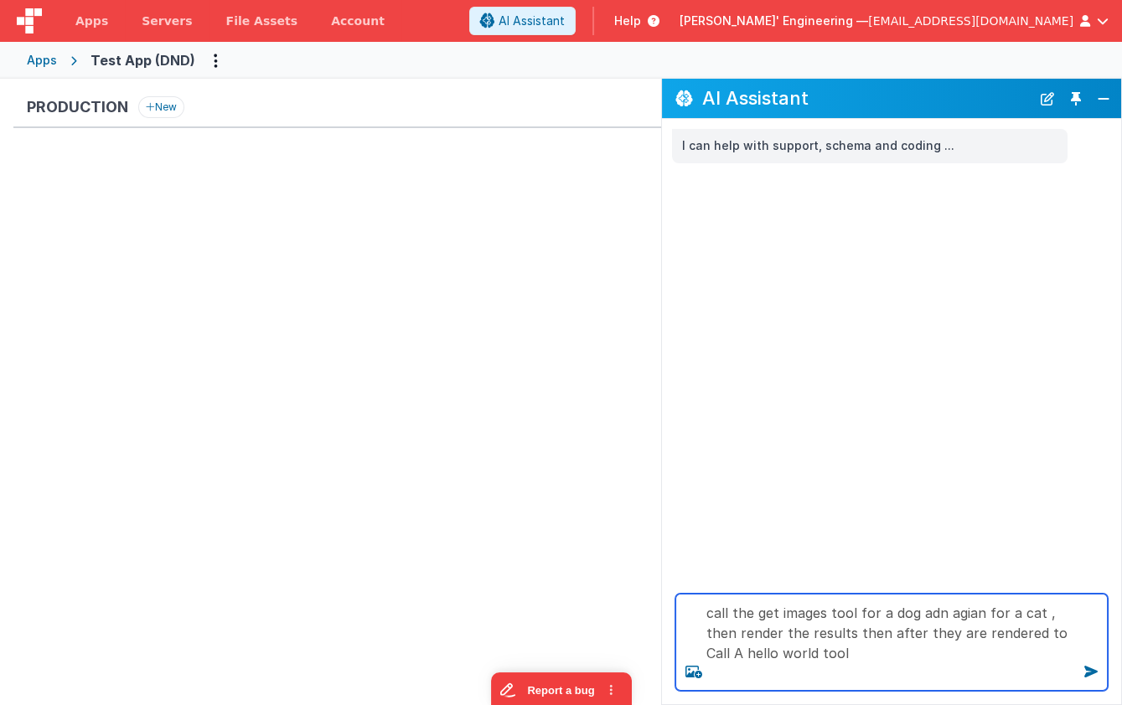
click at [832, 665] on textarea "call the get images tool for a dog adn agian for a cat , then render the result…" at bounding box center [891, 642] width 432 height 97
type textarea "call the get images tool for a dog adn agian for a cat , then render the result…"
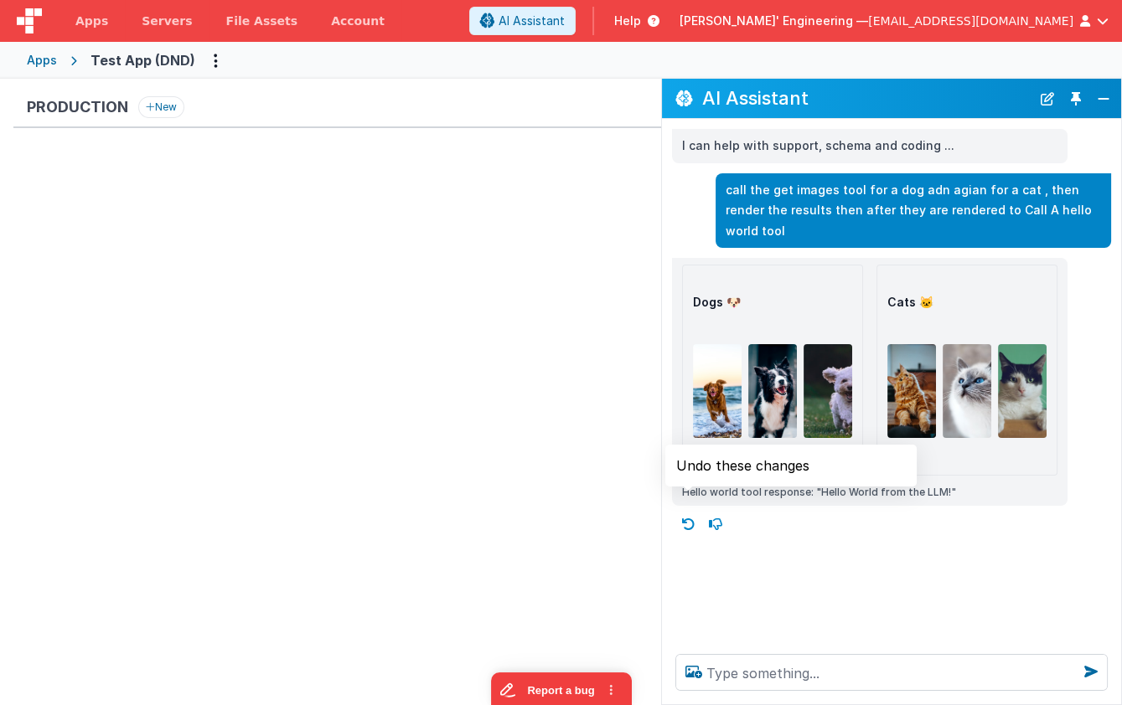
click at [692, 511] on icon at bounding box center [688, 524] width 27 height 27
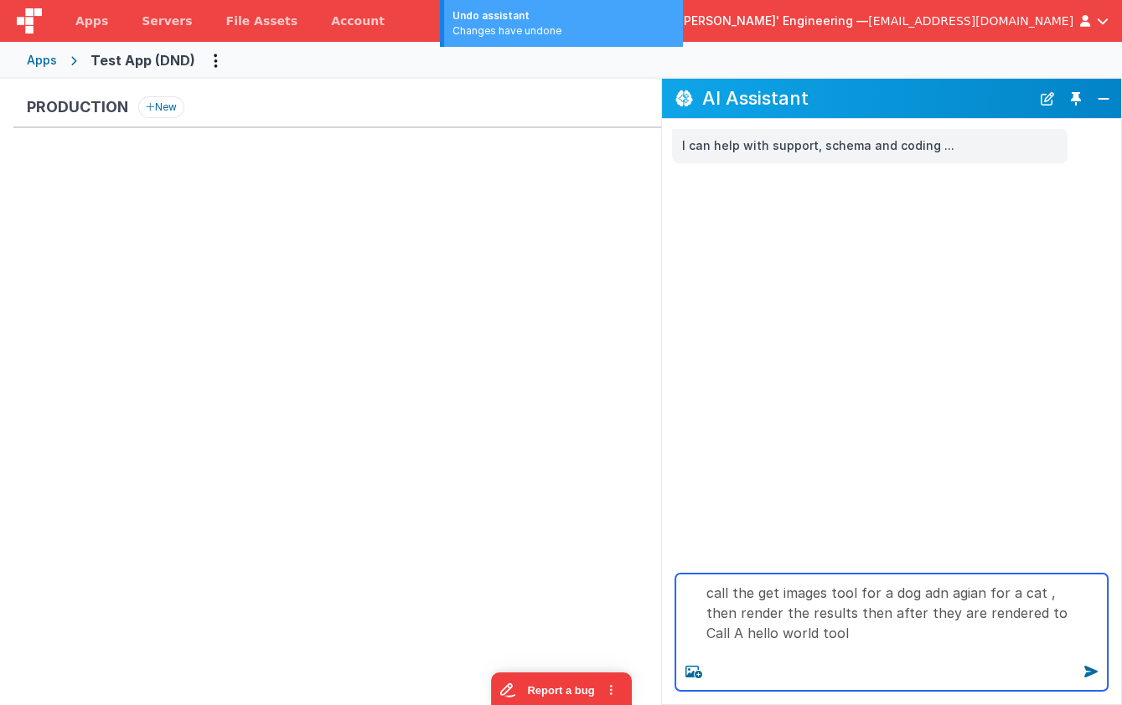
click at [854, 648] on textarea "call the get images tool for a dog adn agian for a cat , then render the result…" at bounding box center [891, 632] width 432 height 117
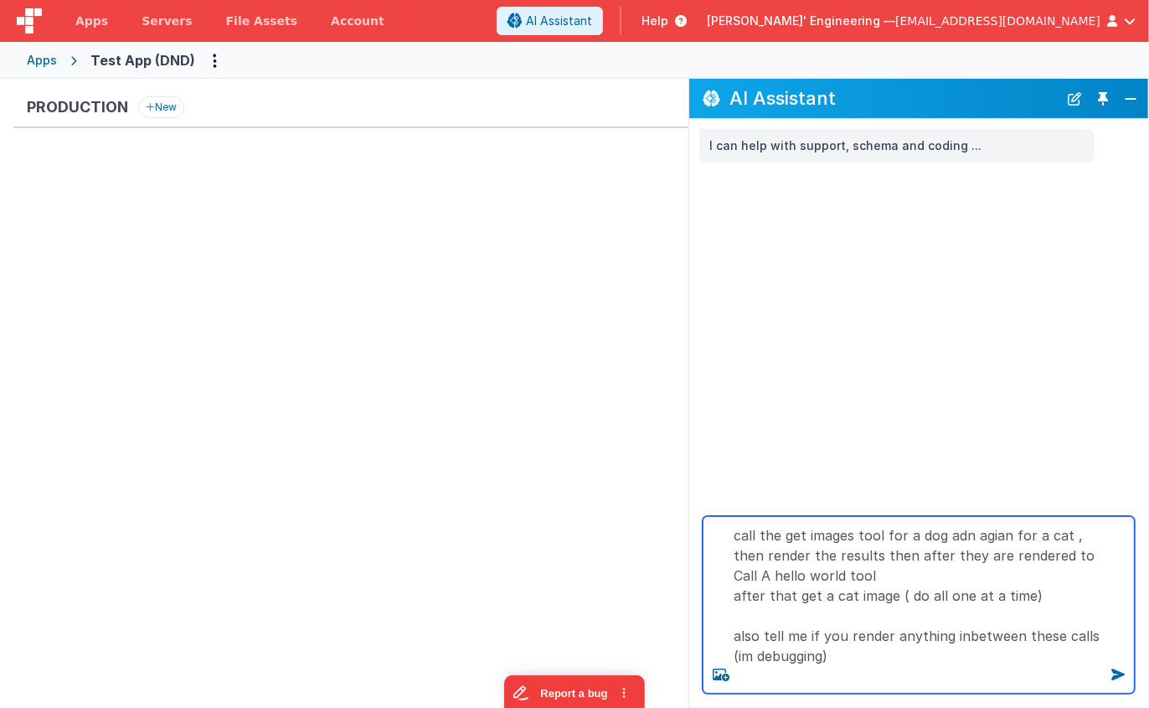
click at [1007, 683] on textarea "call the get images tool for a dog adn agian for a cat , then render the result…" at bounding box center [919, 605] width 432 height 178
type textarea "call the get images tool for a dog adn agian for a cat , then render the result…"
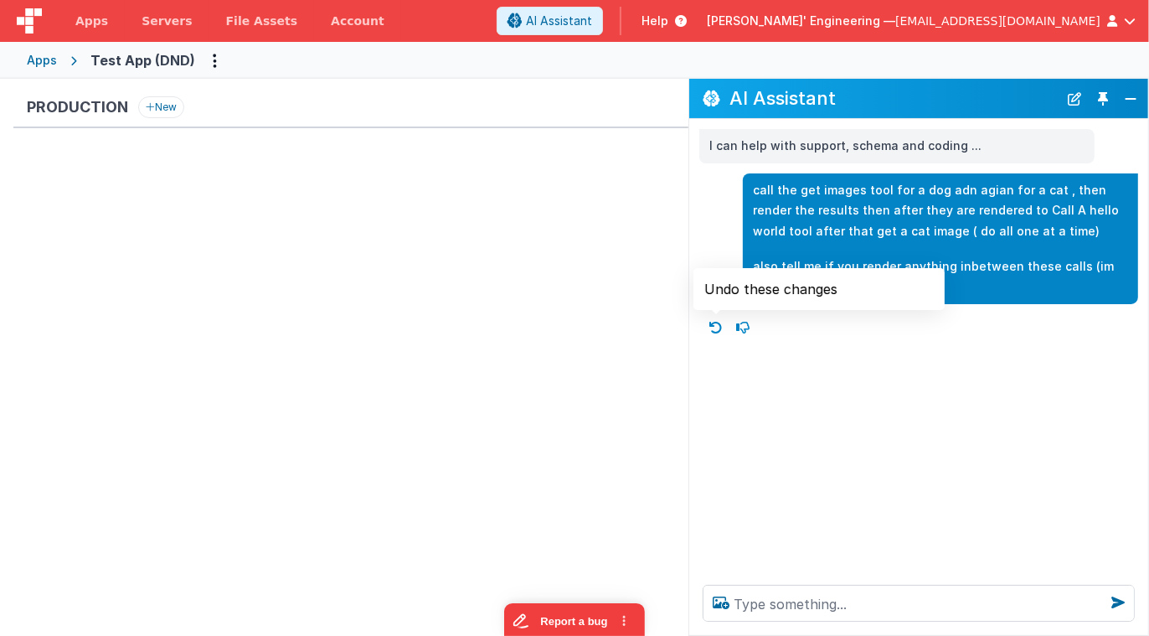
click at [710, 320] on icon at bounding box center [716, 327] width 27 height 27
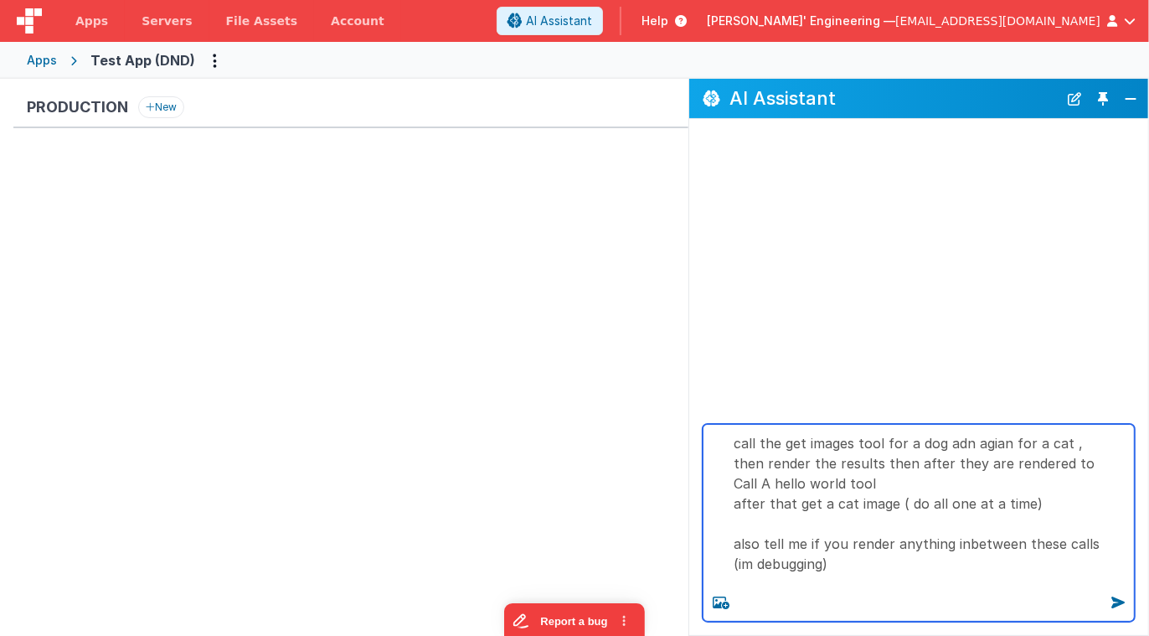
click at [930, 483] on textarea "call the get images tool for a dog adn agian for a cat , then render the result…" at bounding box center [919, 523] width 432 height 198
type textarea "call the get images tool for a dog adn agian for a cat , then render the result…"
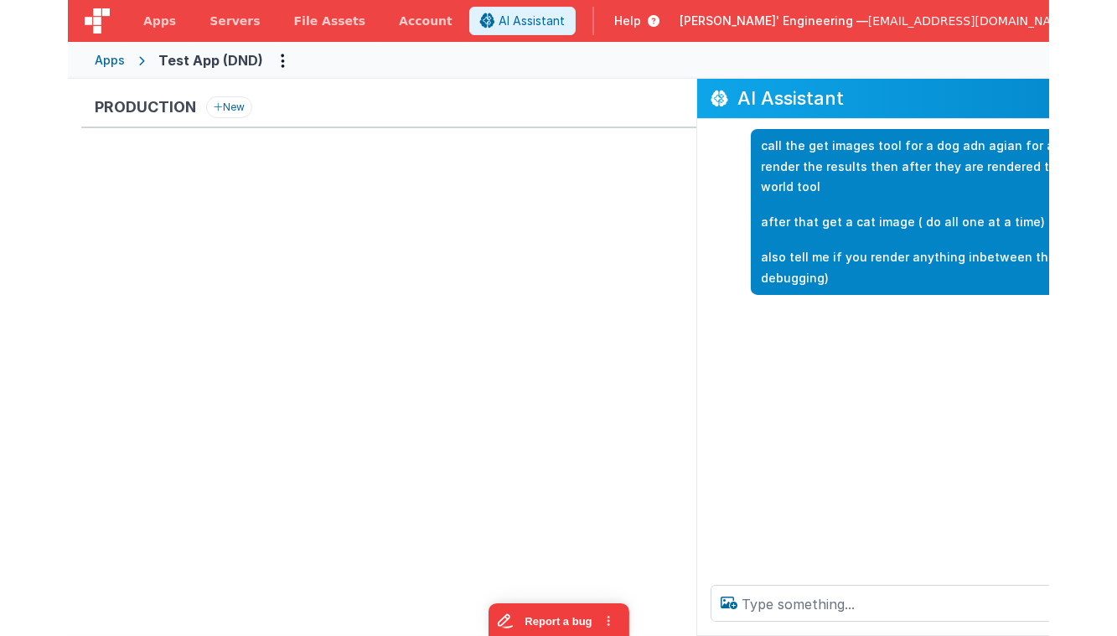
scroll to position [0, 107]
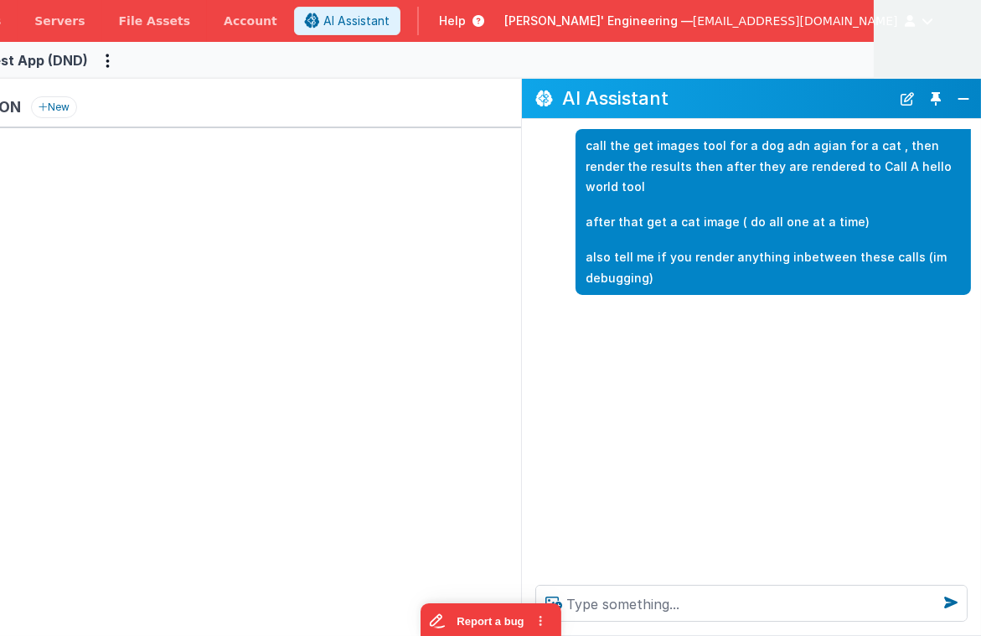
drag, startPoint x: 394, startPoint y: 276, endPoint x: 378, endPoint y: 277, distance: 15.9
click at [393, 276] on div "Development New Development Environment Select URLs [DOMAIN_NAME] [DOMAIN_NAME]…" at bounding box center [213, 187] width 615 height 182
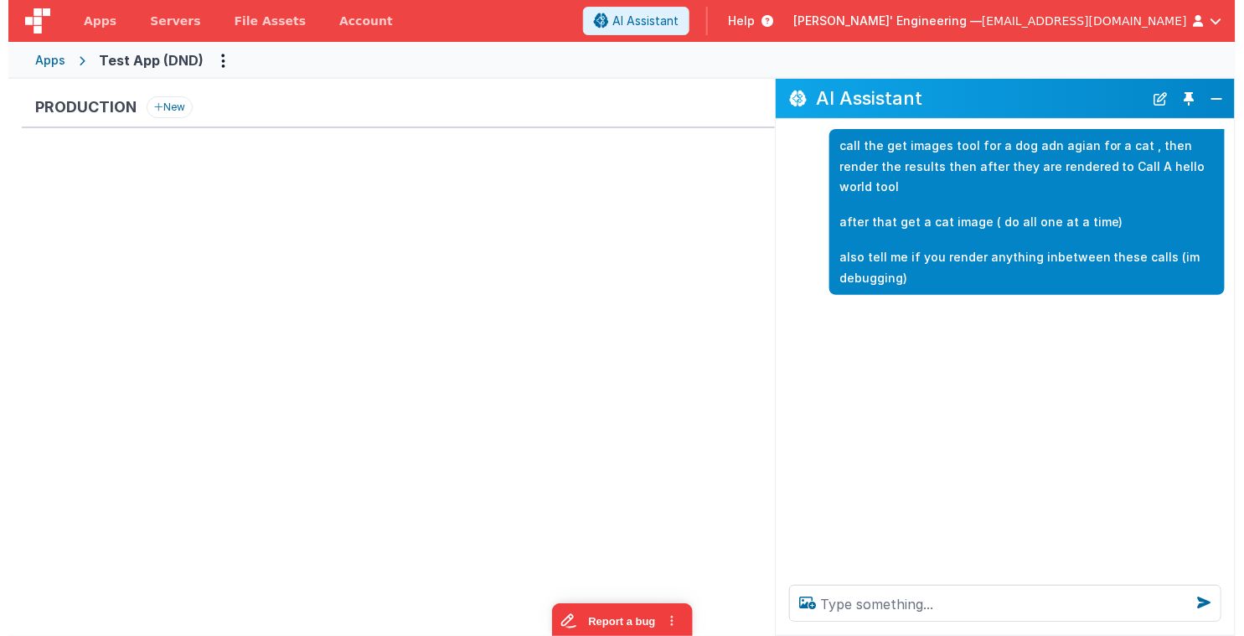
scroll to position [0, 0]
